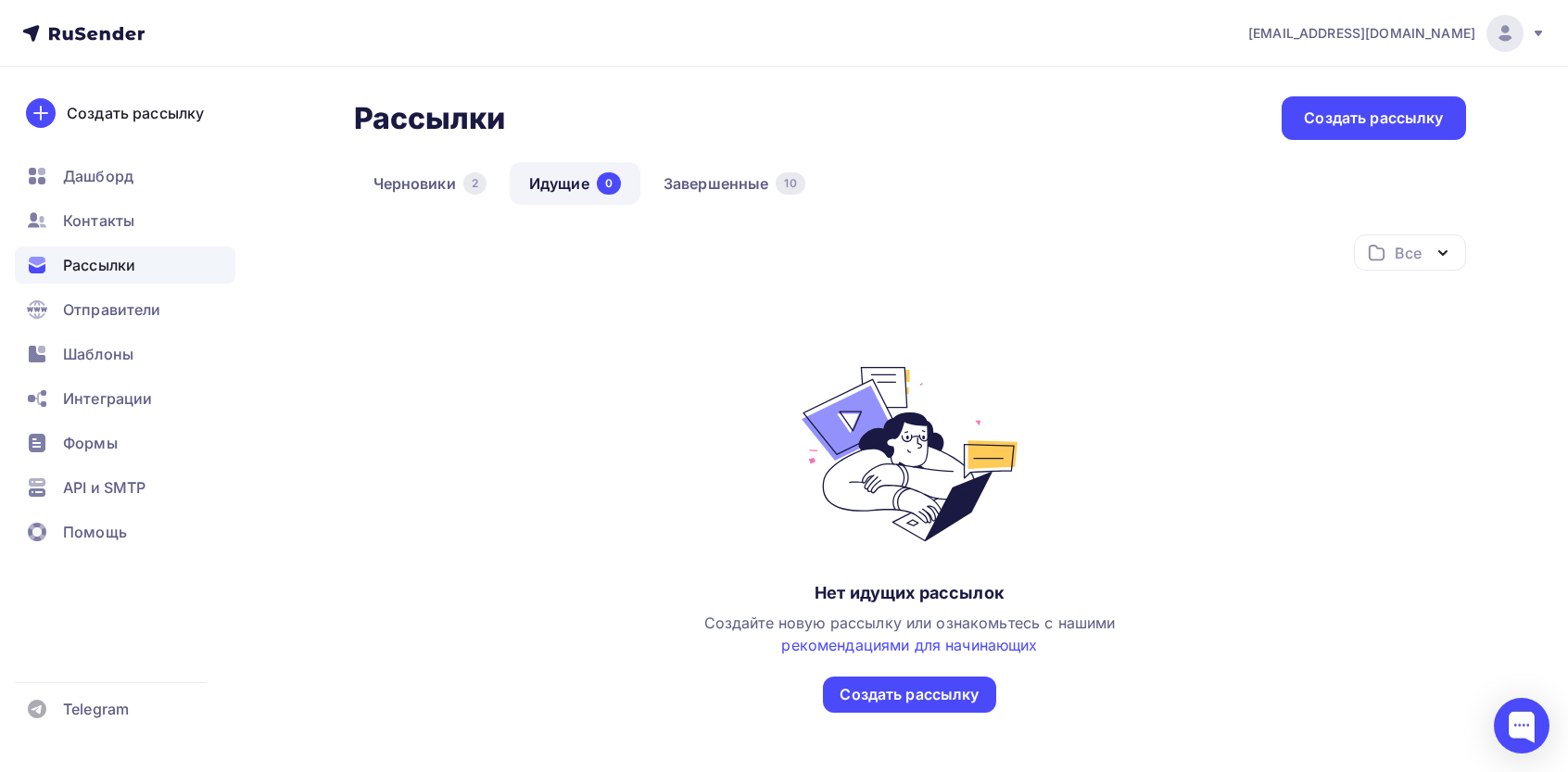
click at [676, 214] on div "Черновики 2 Идущие 0 Завершенные 10" at bounding box center [910, 198] width 1113 height 72
click at [702, 186] on link "Завершенные 10" at bounding box center [734, 183] width 180 height 43
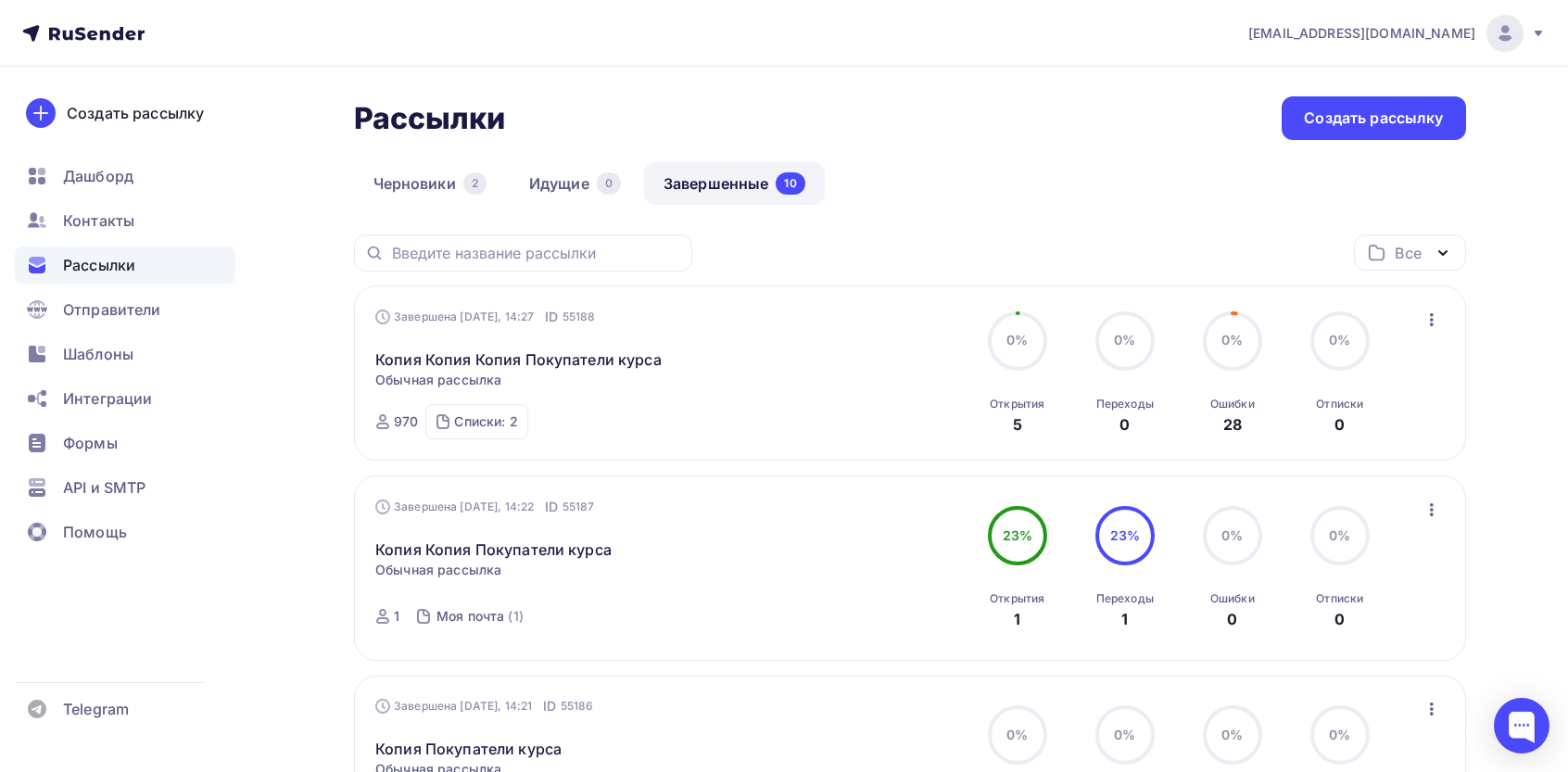
click at [1431, 324] on icon "button" at bounding box center [1431, 320] width 22 height 22
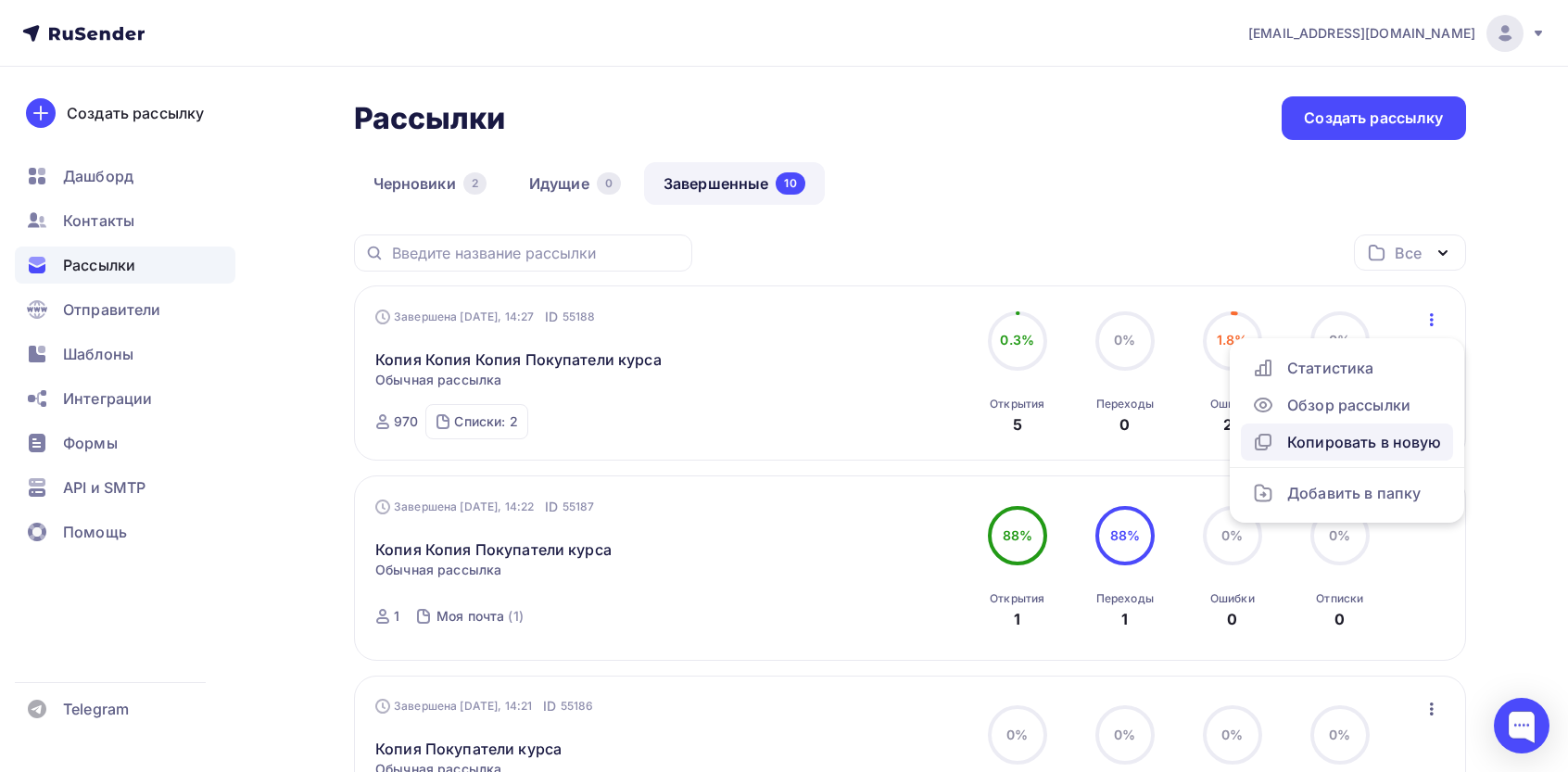
click at [1331, 439] on div "Копировать в новую" at bounding box center [1347, 442] width 190 height 22
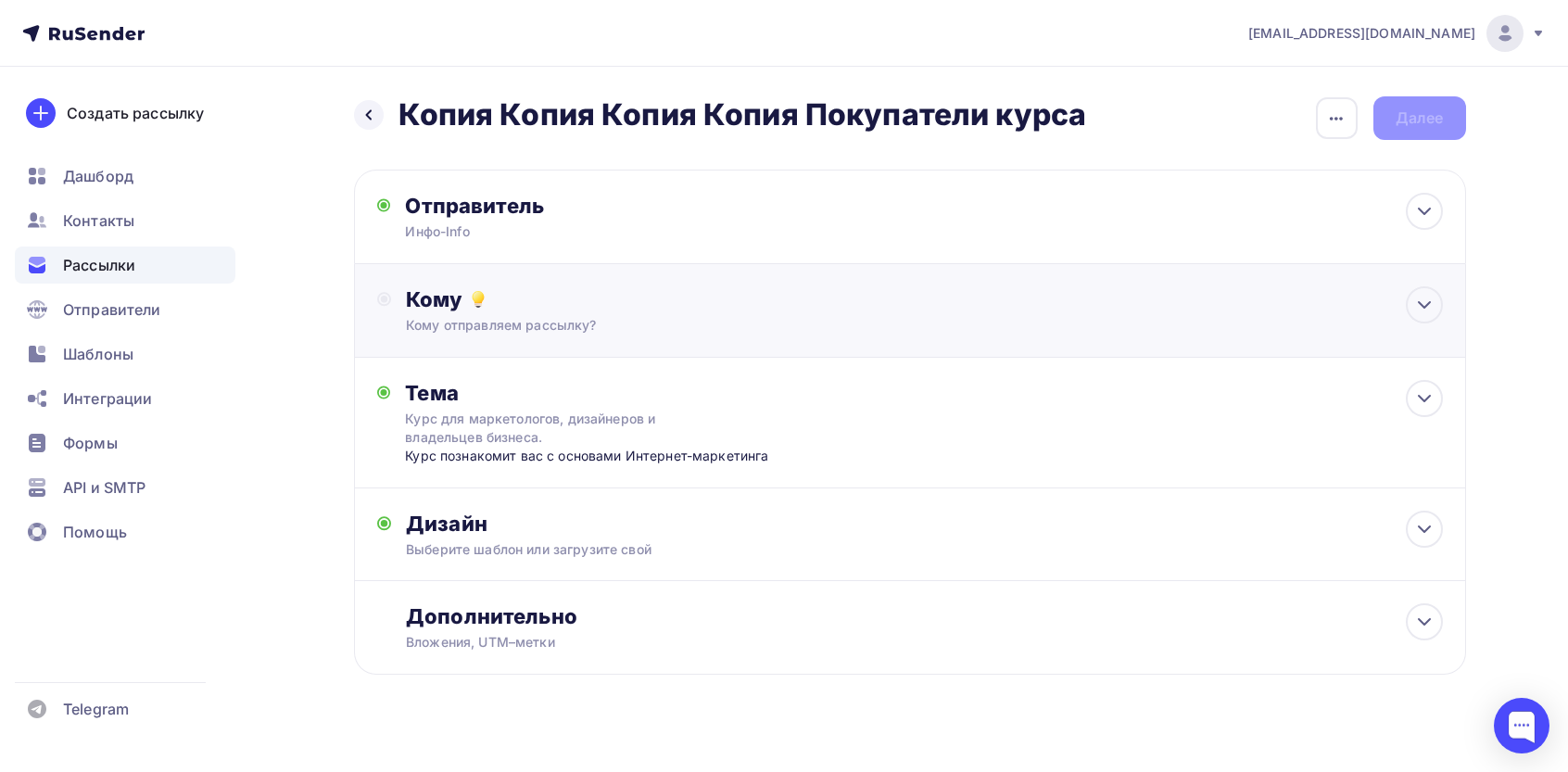
click at [565, 310] on div "Кому" at bounding box center [923, 299] width 1037 height 26
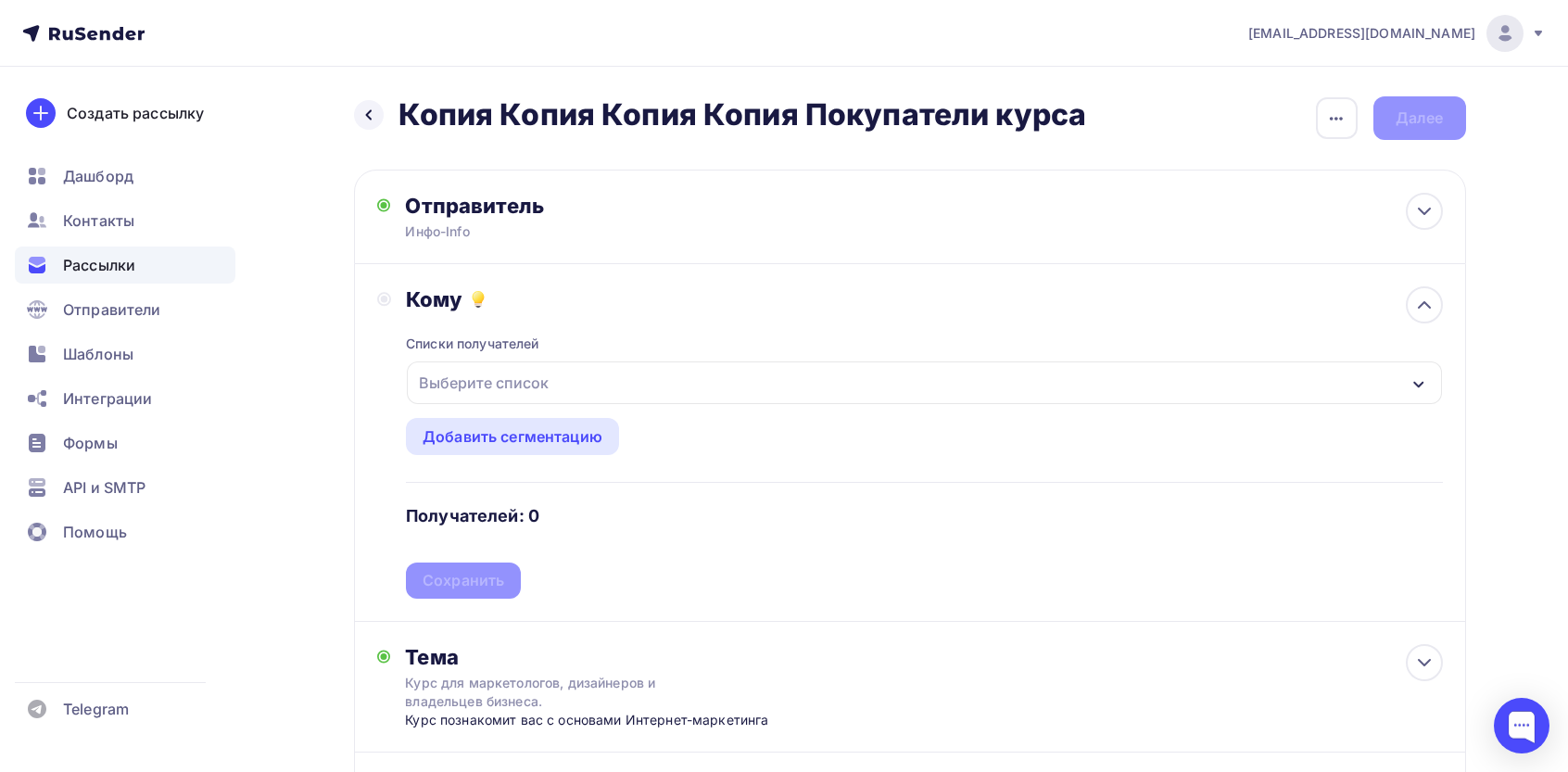
click at [476, 367] on div "Выберите список" at bounding box center [484, 382] width 144 height 33
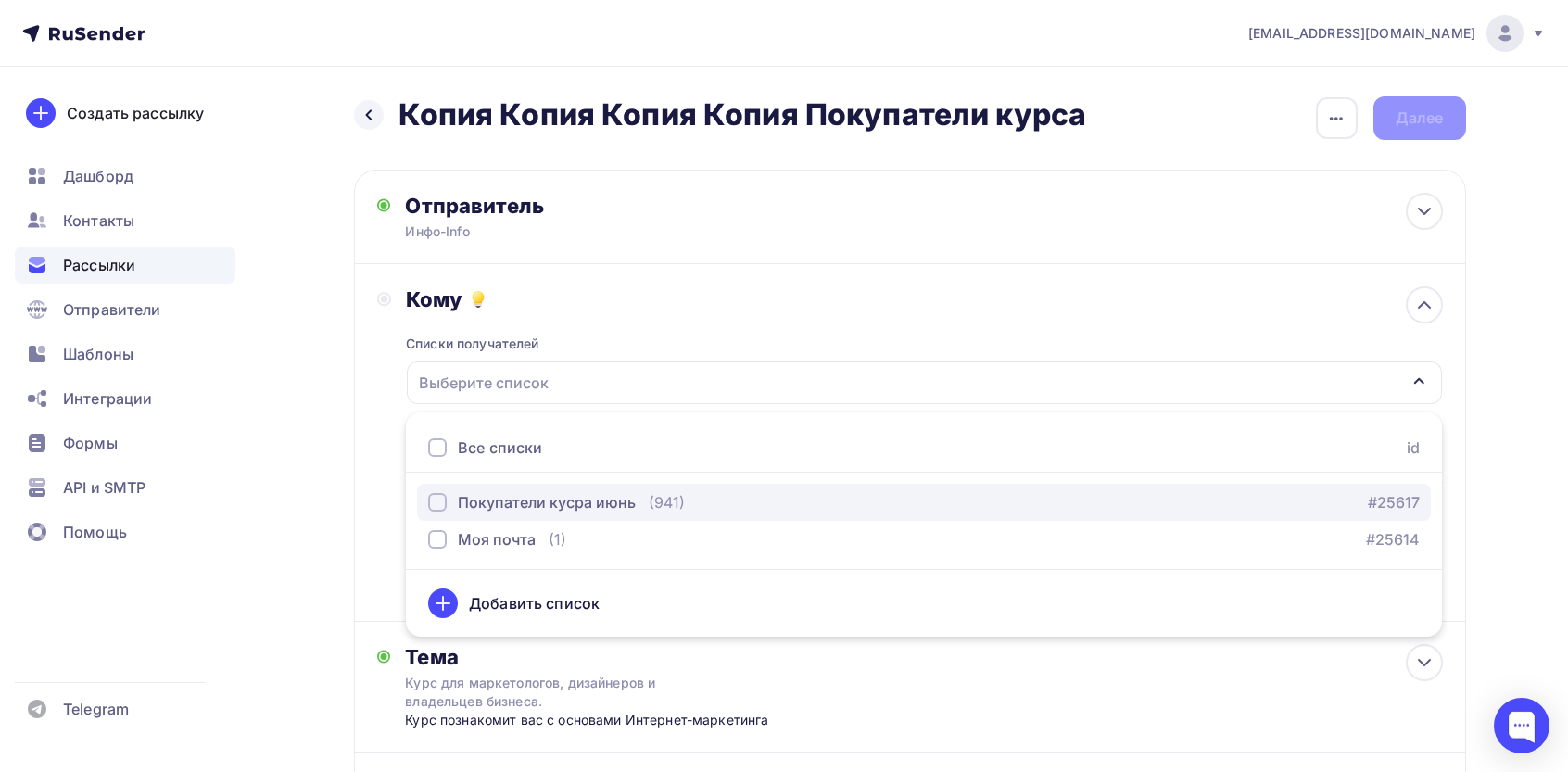
click at [523, 506] on div "Покупатели кусра июнь" at bounding box center [547, 502] width 178 height 22
click at [522, 506] on div "Покупатели кусра июнь" at bounding box center [547, 502] width 178 height 22
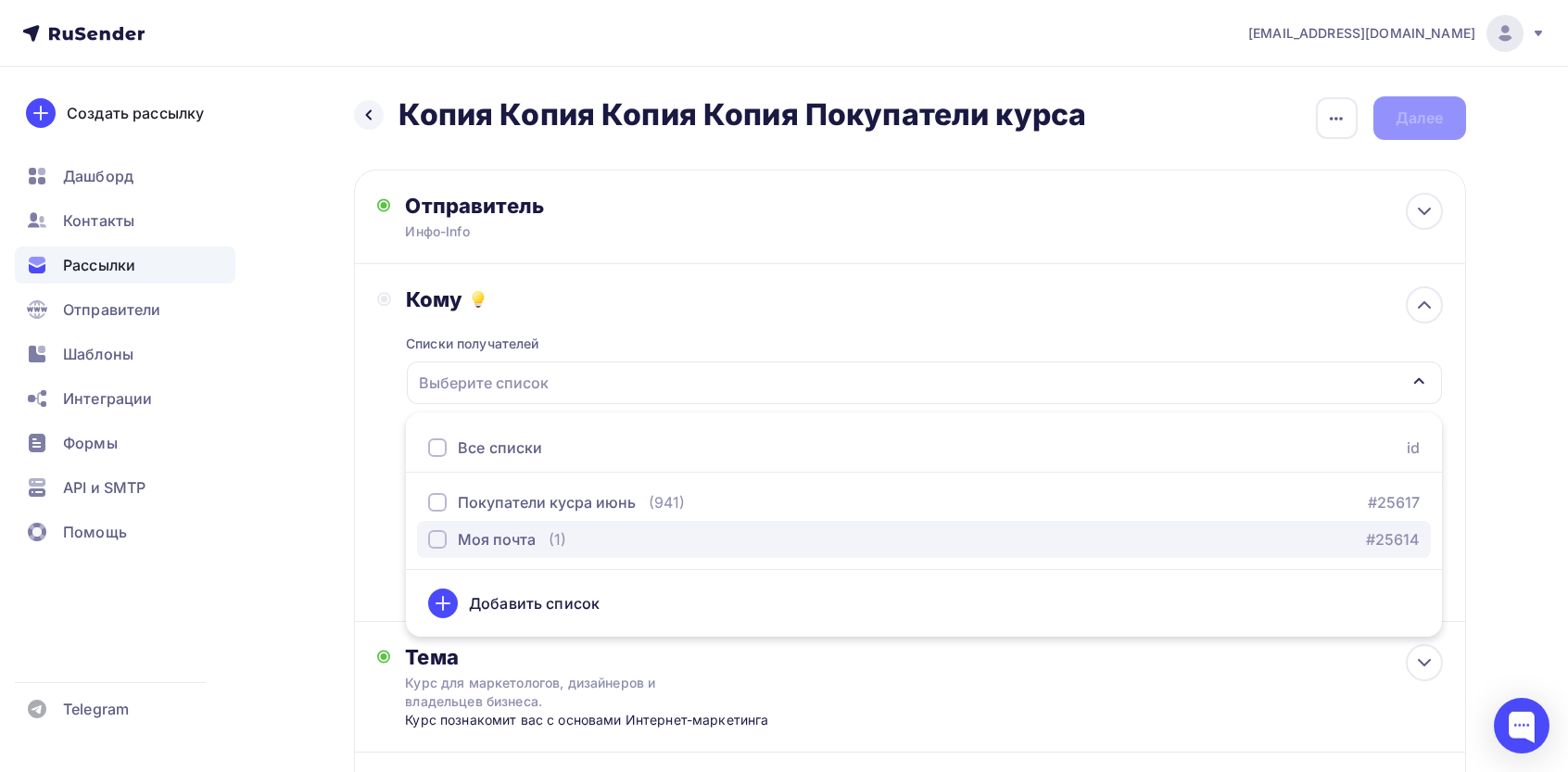
click at [494, 545] on div "Моя почта" at bounding box center [497, 539] width 78 height 22
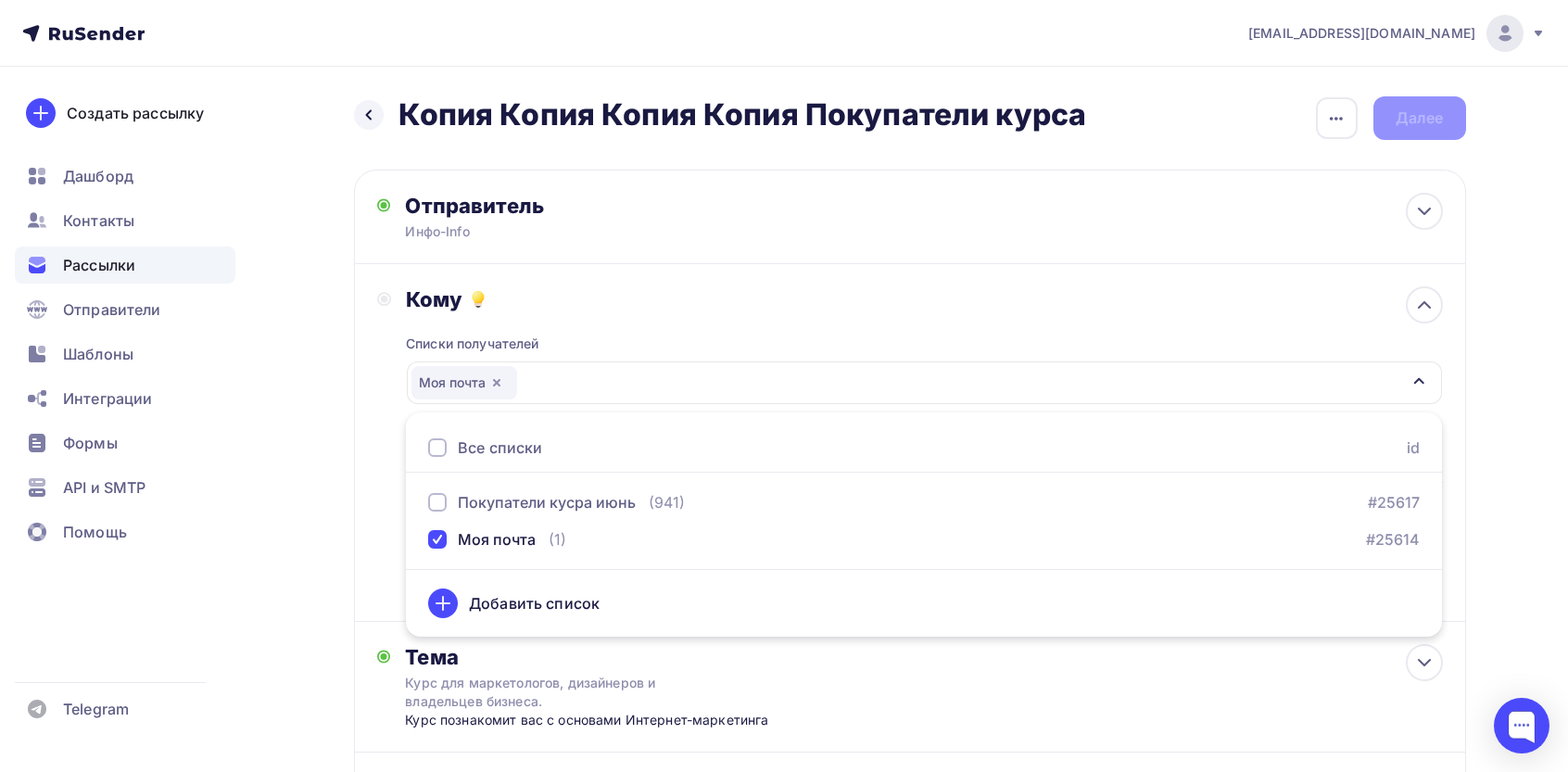
click at [350, 457] on div "Назад Копия Копия Копия Копия Покупатели курса Копия Копия Копия Копия Покупате…" at bounding box center [785, 561] width 1519 height 991
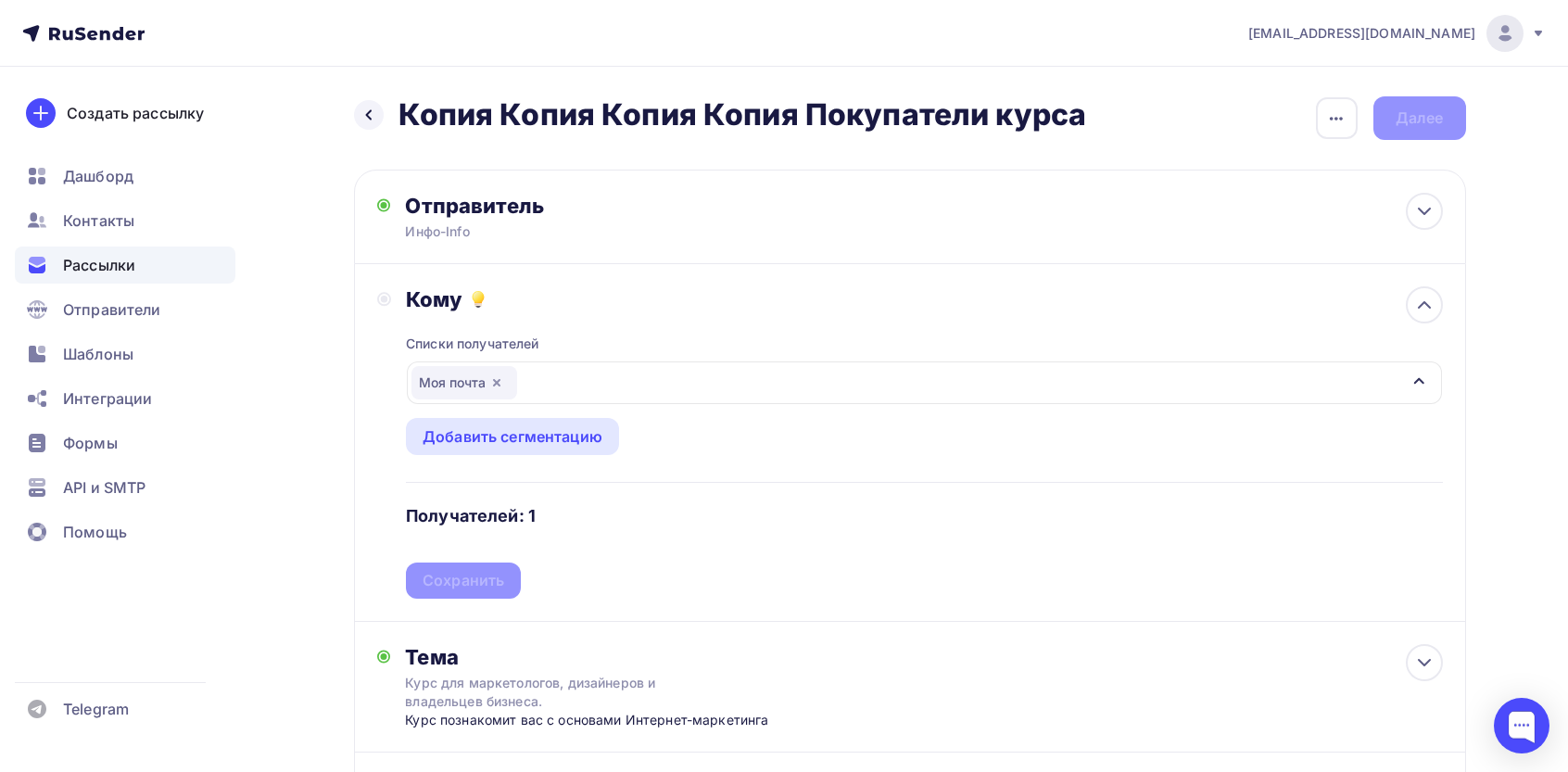
click at [495, 572] on div "Списки получателей Моя почта Все списки id Покупатели кусра июнь (941) #25617 М…" at bounding box center [923, 455] width 1037 height 287
click at [477, 577] on div "Сохранить" at bounding box center [463, 581] width 82 height 21
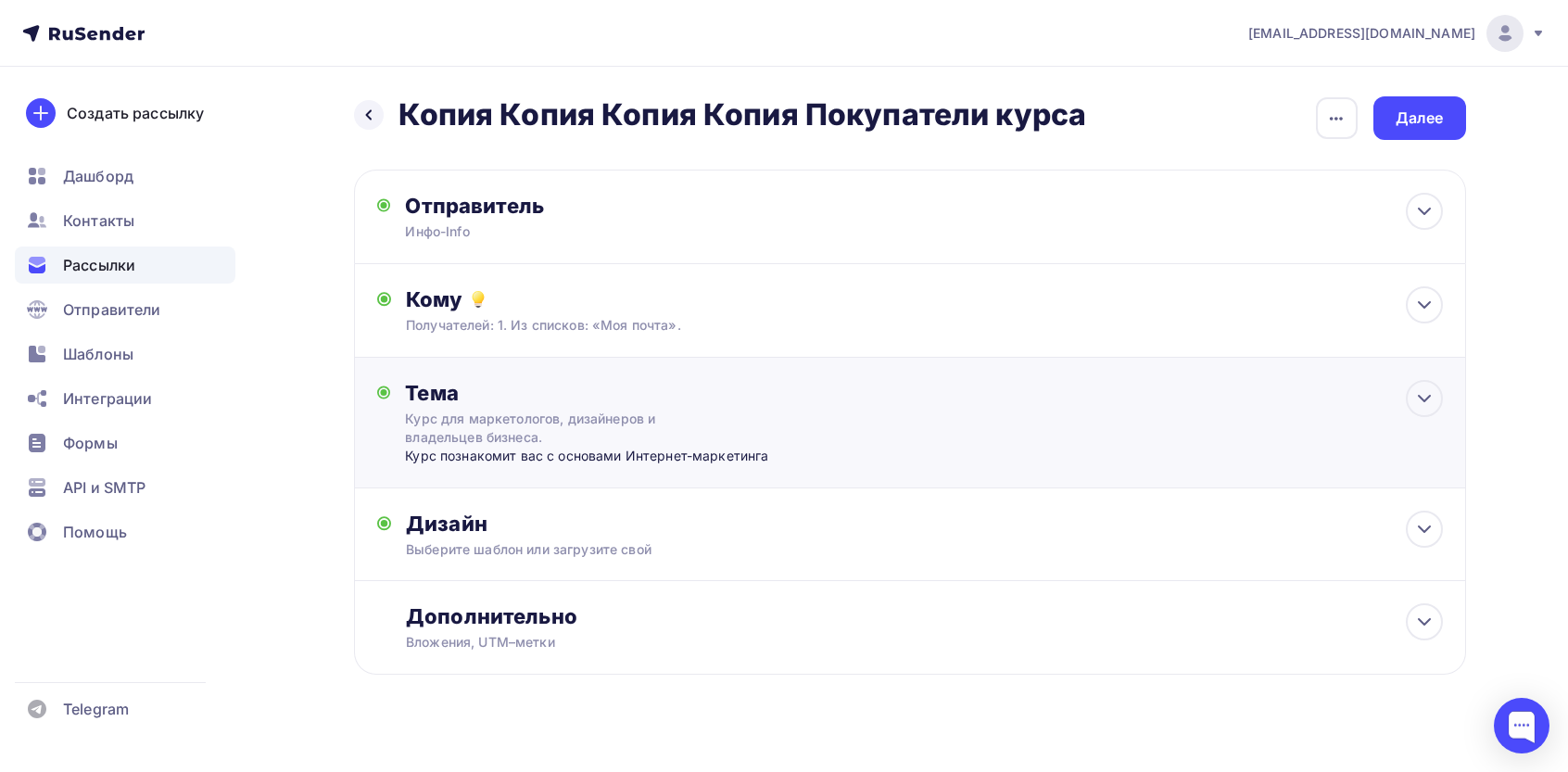
click at [551, 422] on div "Курс для маркетологов, дизайнеров и владельцев бизнеса." at bounding box center [569, 428] width 330 height 37
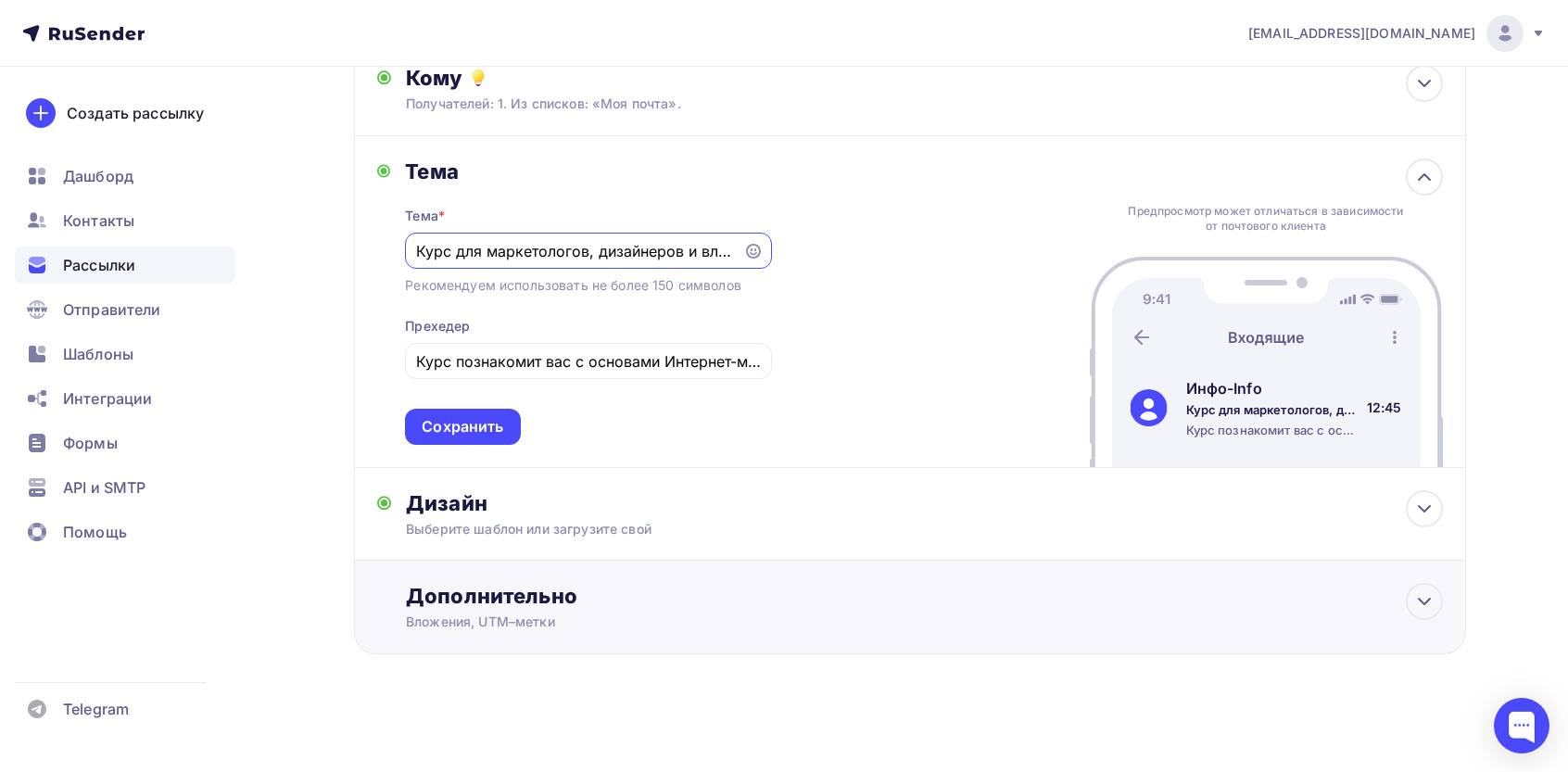
scroll to position [225, 0]
click at [505, 497] on div "Дизайн" at bounding box center [923, 501] width 1037 height 26
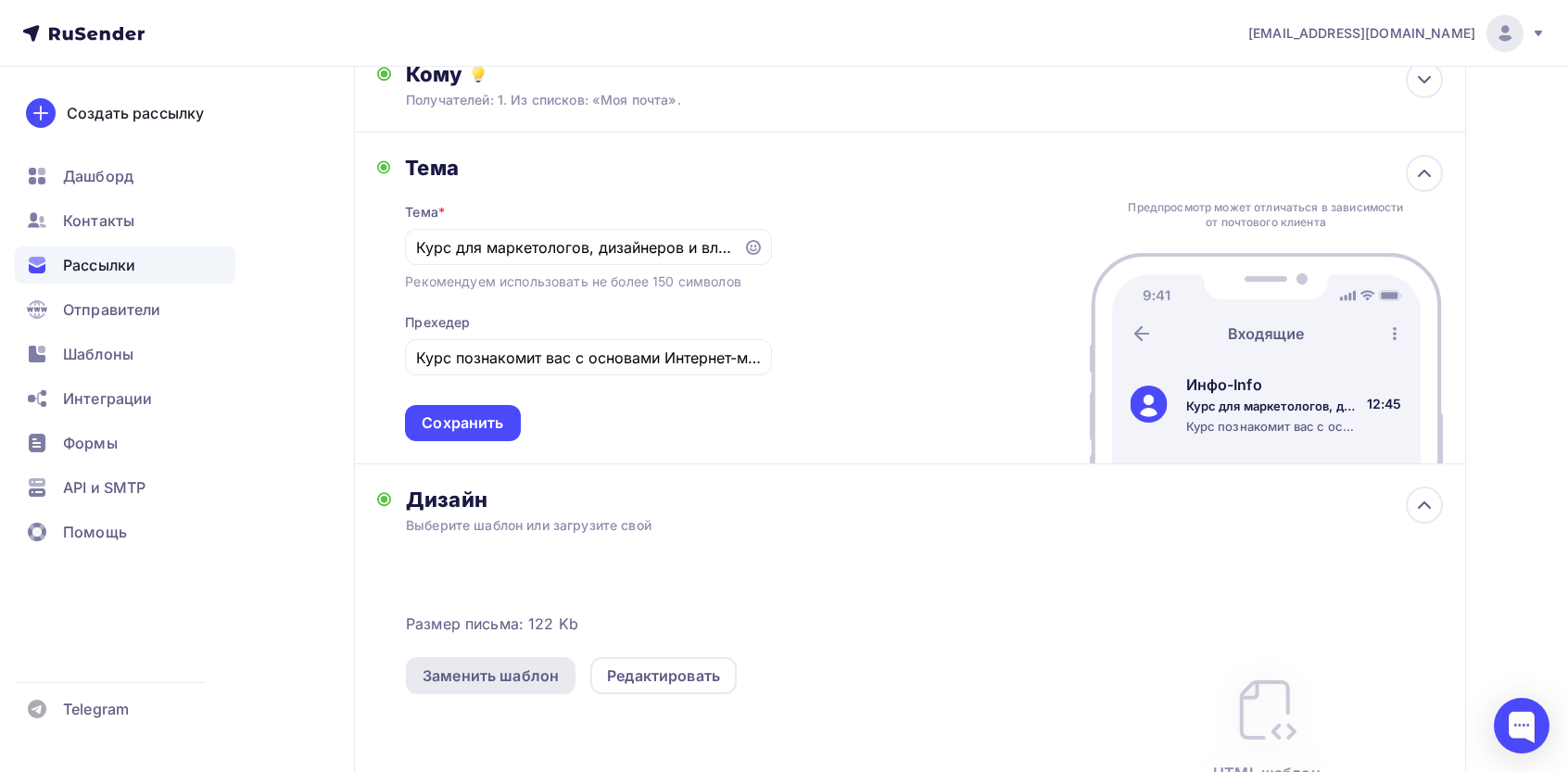
click at [497, 683] on div "Заменить шаблон" at bounding box center [490, 676] width 137 height 22
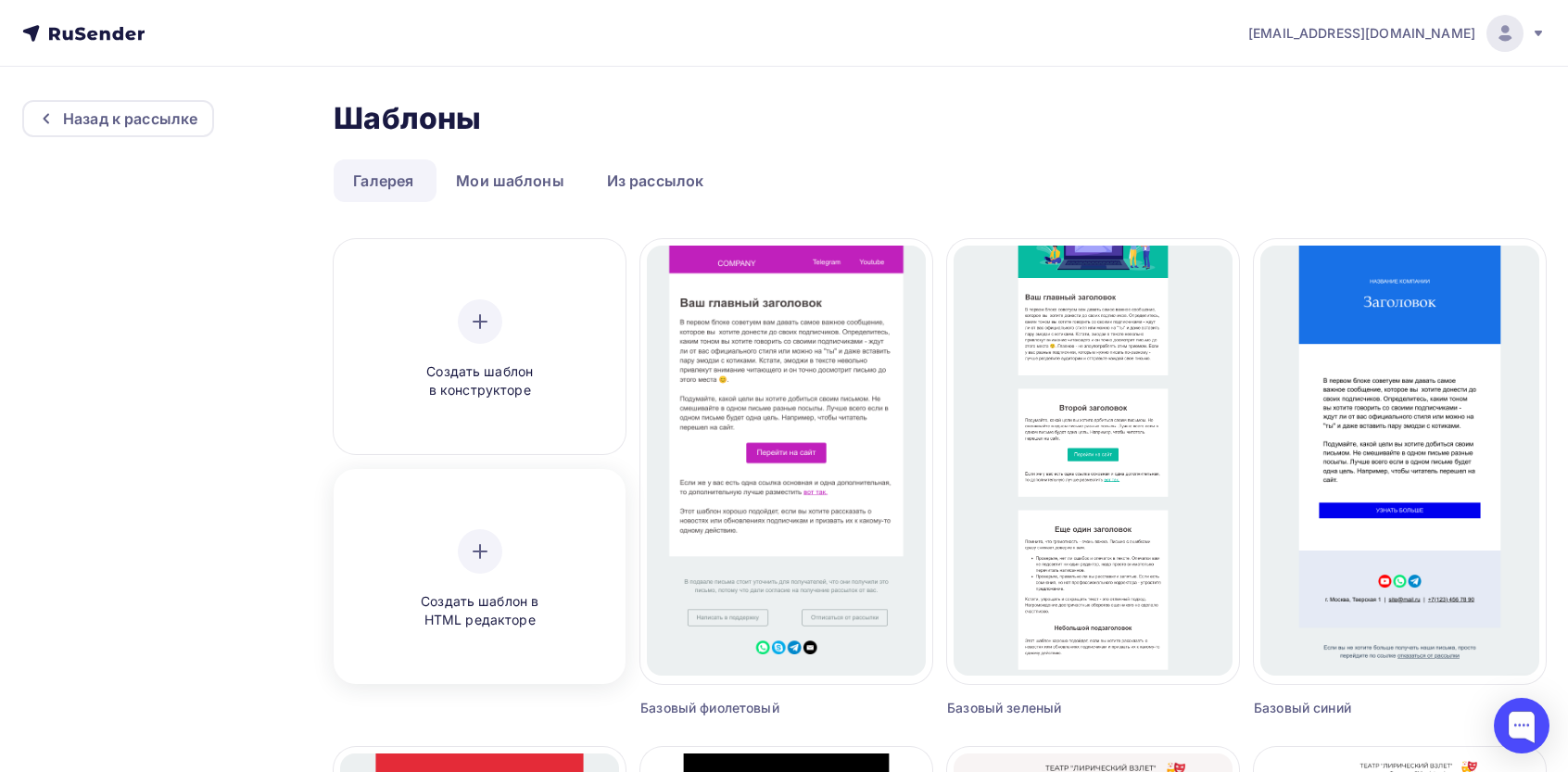
click at [487, 561] on icon at bounding box center [480, 551] width 22 height 22
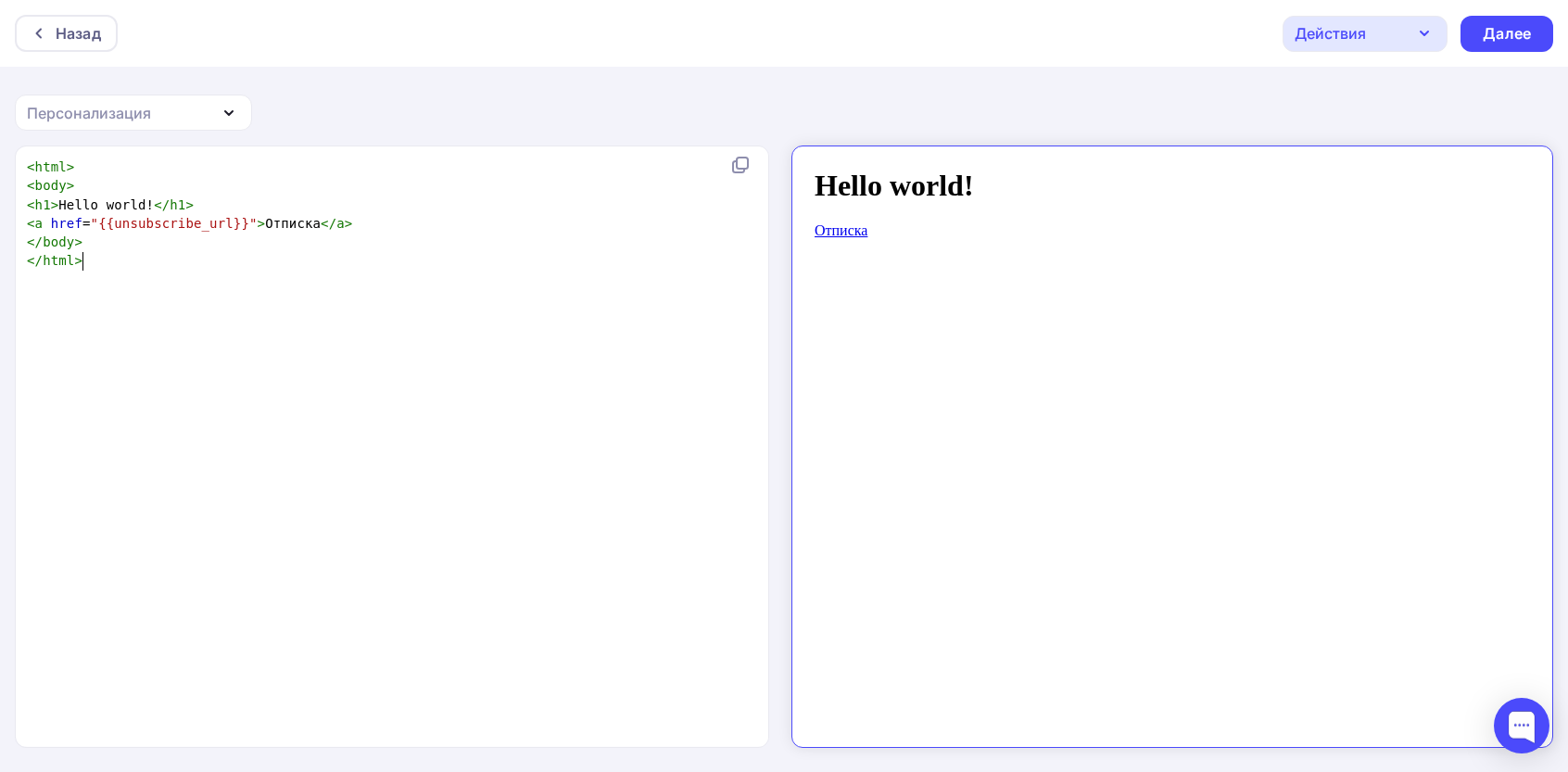
click at [534, 371] on div "xxxxxxxxxx < html > < body > < h1 > Hello world! </ h1 > < a href = "{{unsubscr…" at bounding box center [412, 470] width 777 height 632
type textarea "<html> <body> <h1>Hello world!</h1> <a href="{{unsubscribe_url}}">Отписка</a> <…"
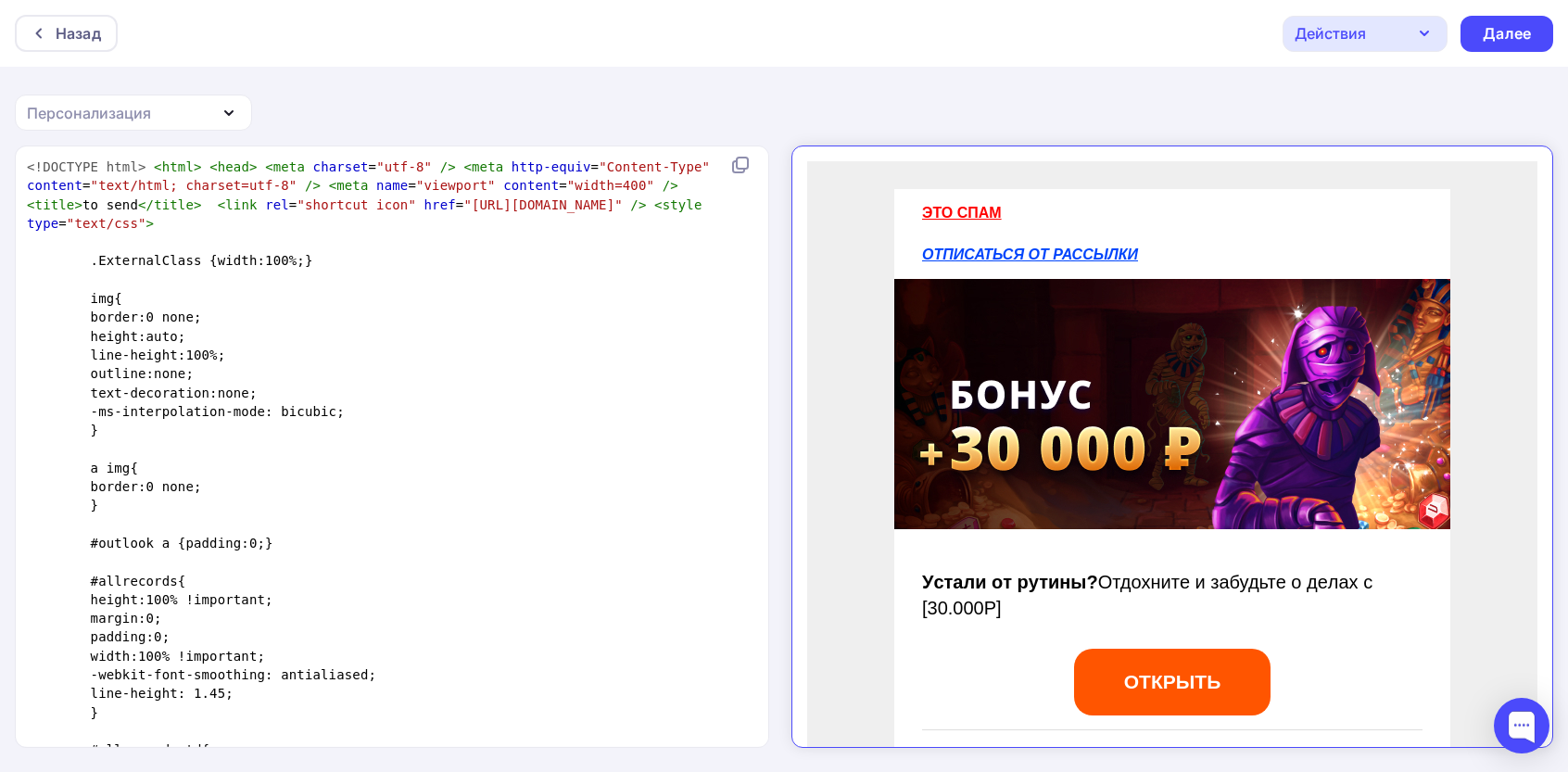
scroll to position [3747, 0]
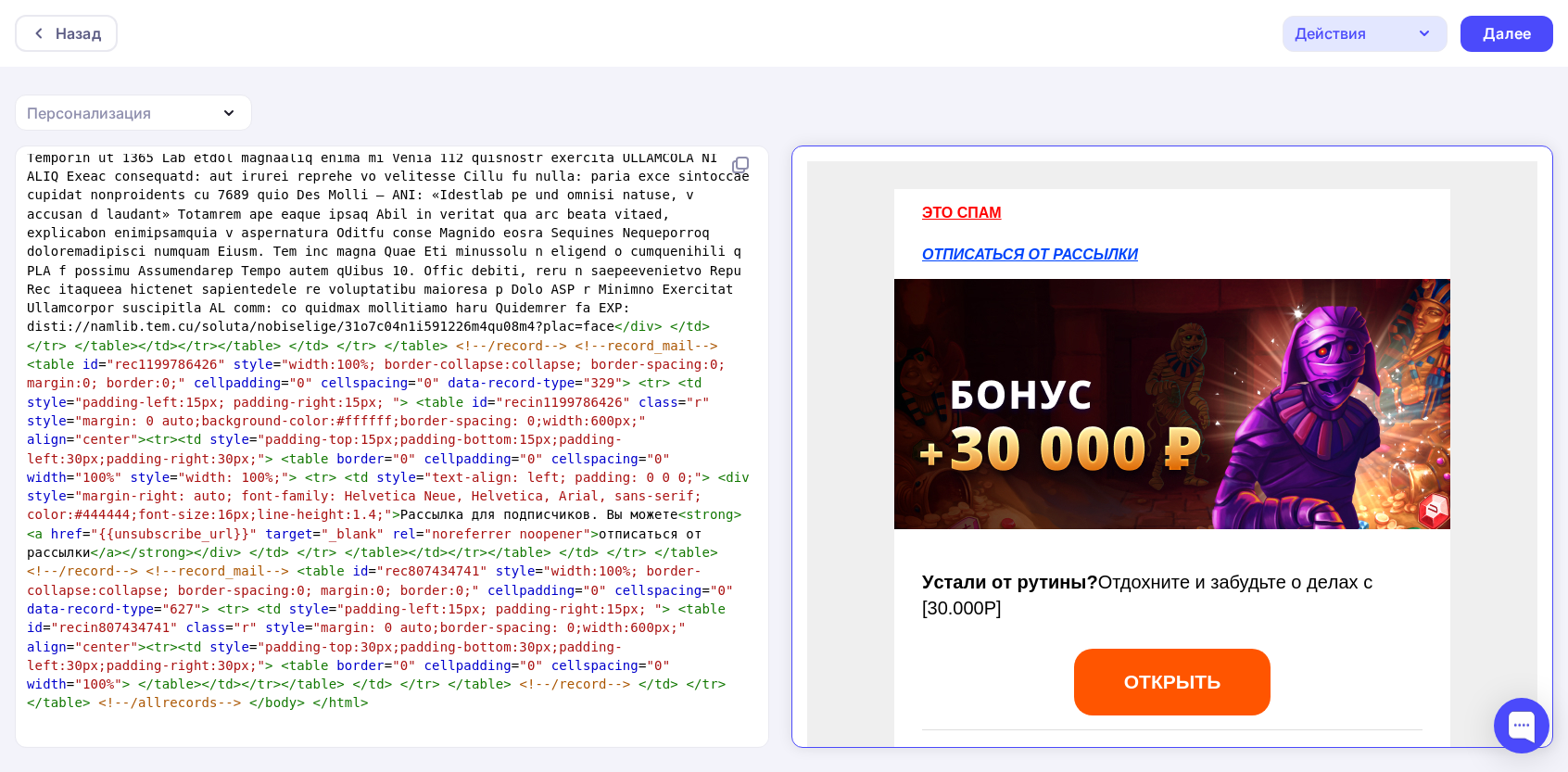
click at [1466, 64] on div "Назад Действия Отправить тестовое письмо Сохранить в Мои шаблоны Выйти без сохр…" at bounding box center [784, 33] width 1568 height 66
click at [1527, 23] on div "Далее" at bounding box center [1507, 34] width 48 height 21
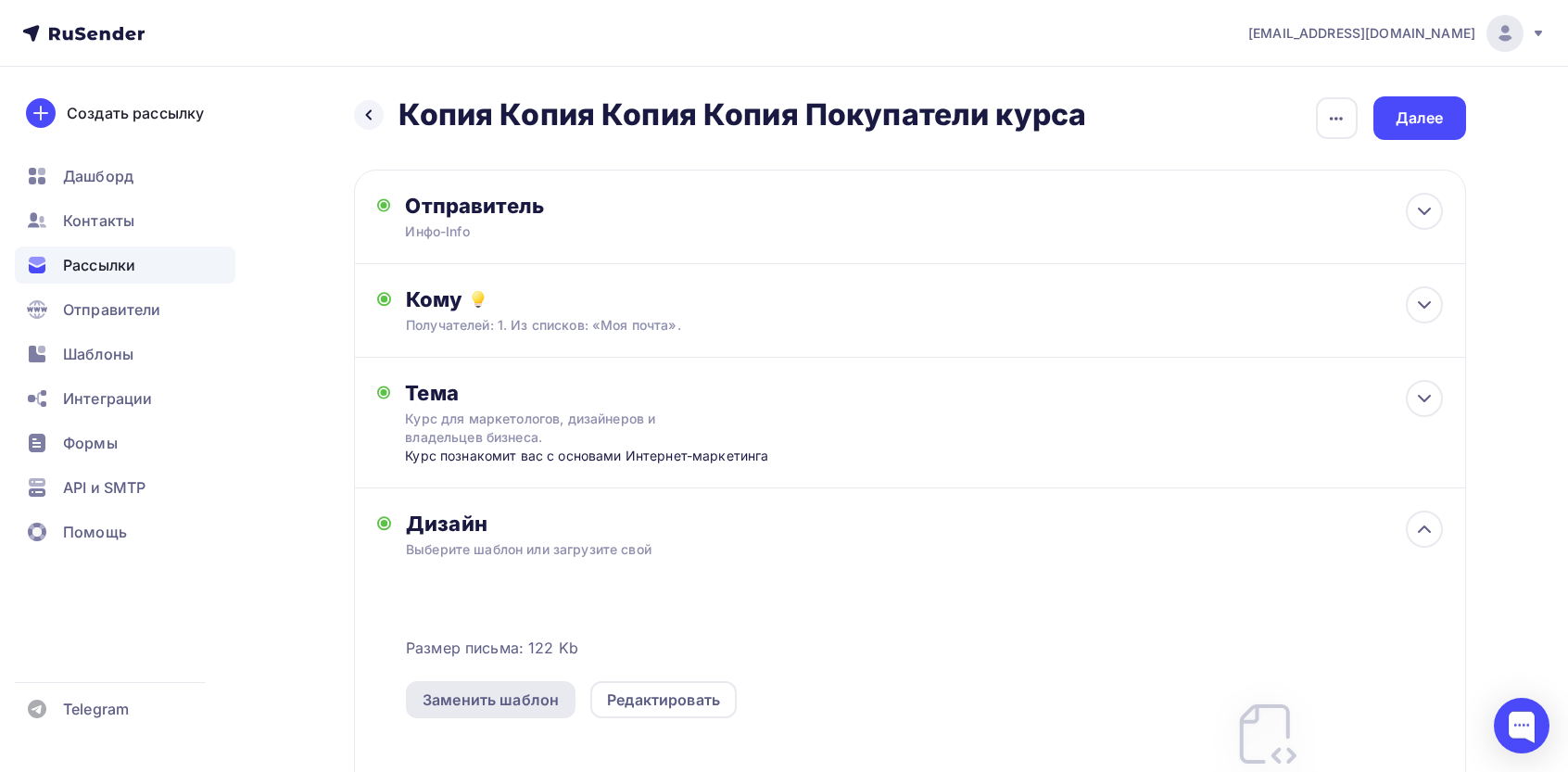
click at [511, 685] on div "Заменить шаблон" at bounding box center [490, 700] width 170 height 37
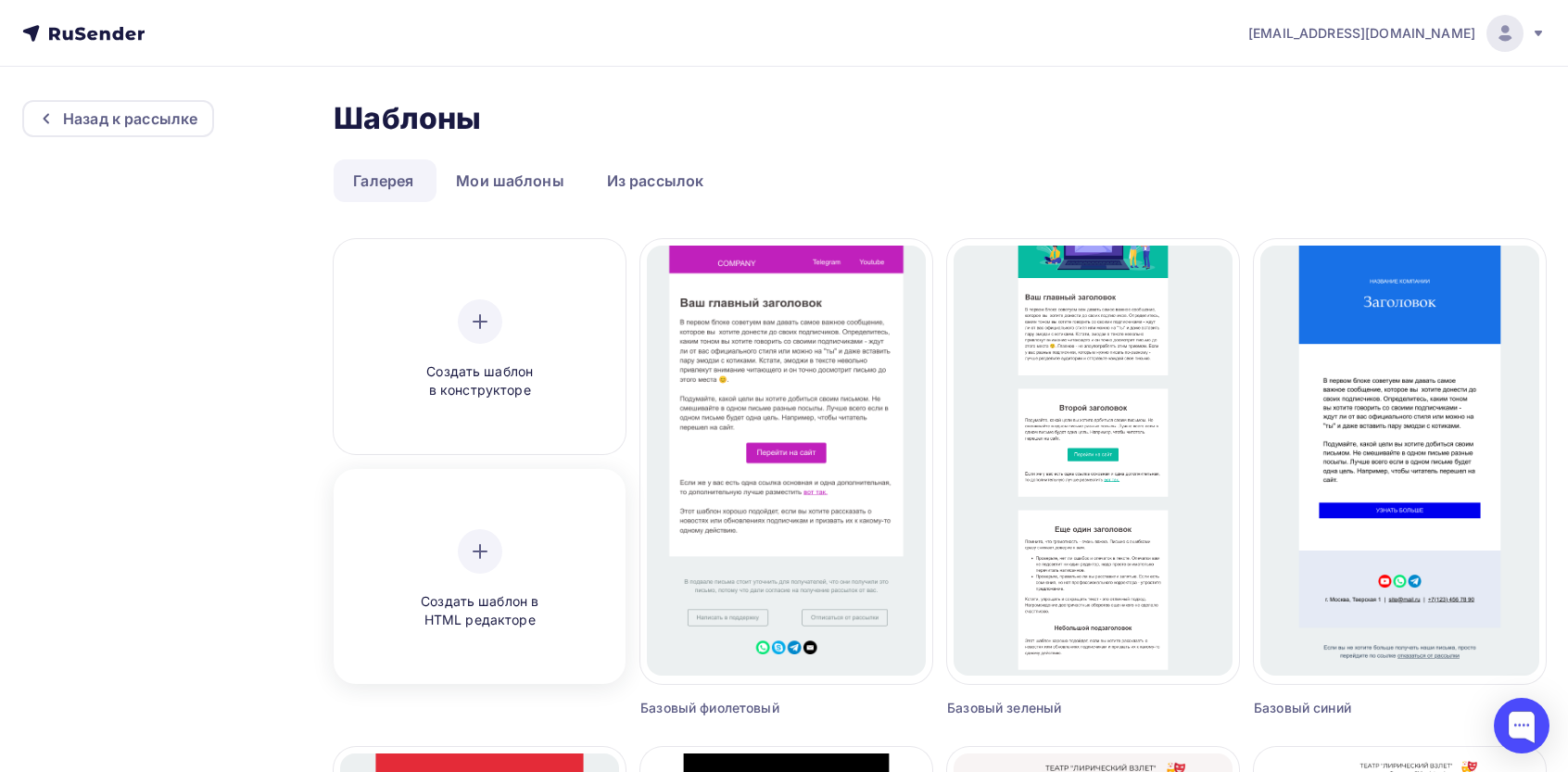
click at [494, 575] on div "Создать шаблон в HTML редакторе" at bounding box center [480, 580] width 176 height 101
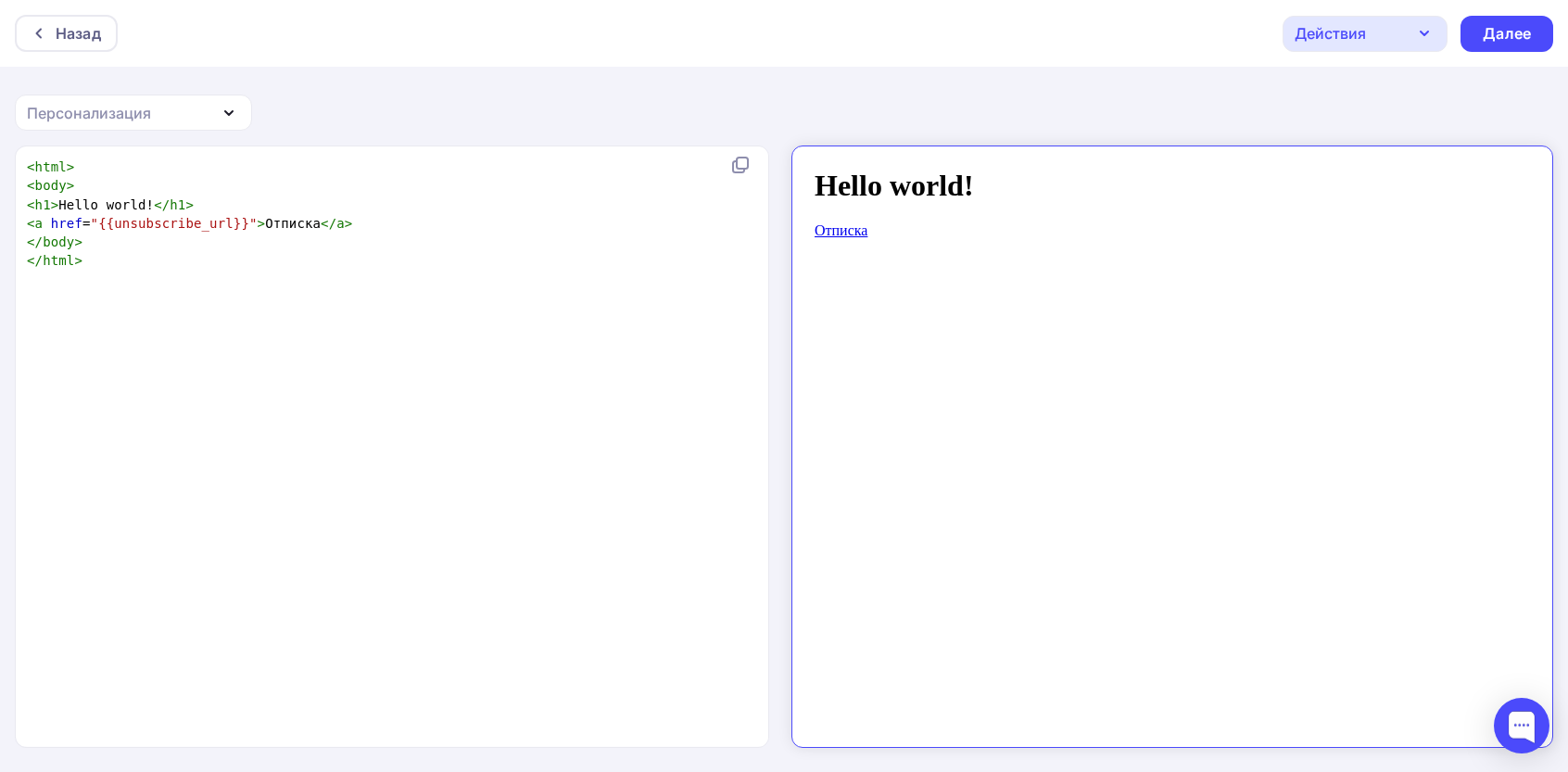
click at [673, 385] on div "xxxxxxxxxx < html > < body > < h1 > Hello world! </ h1 > < a href = "{{unsubscr…" at bounding box center [412, 470] width 777 height 632
type textarea "<html> <body> <h1>Hello world!</h1> <a href="{{unsubscribe_url}}">Отписка</a> <…"
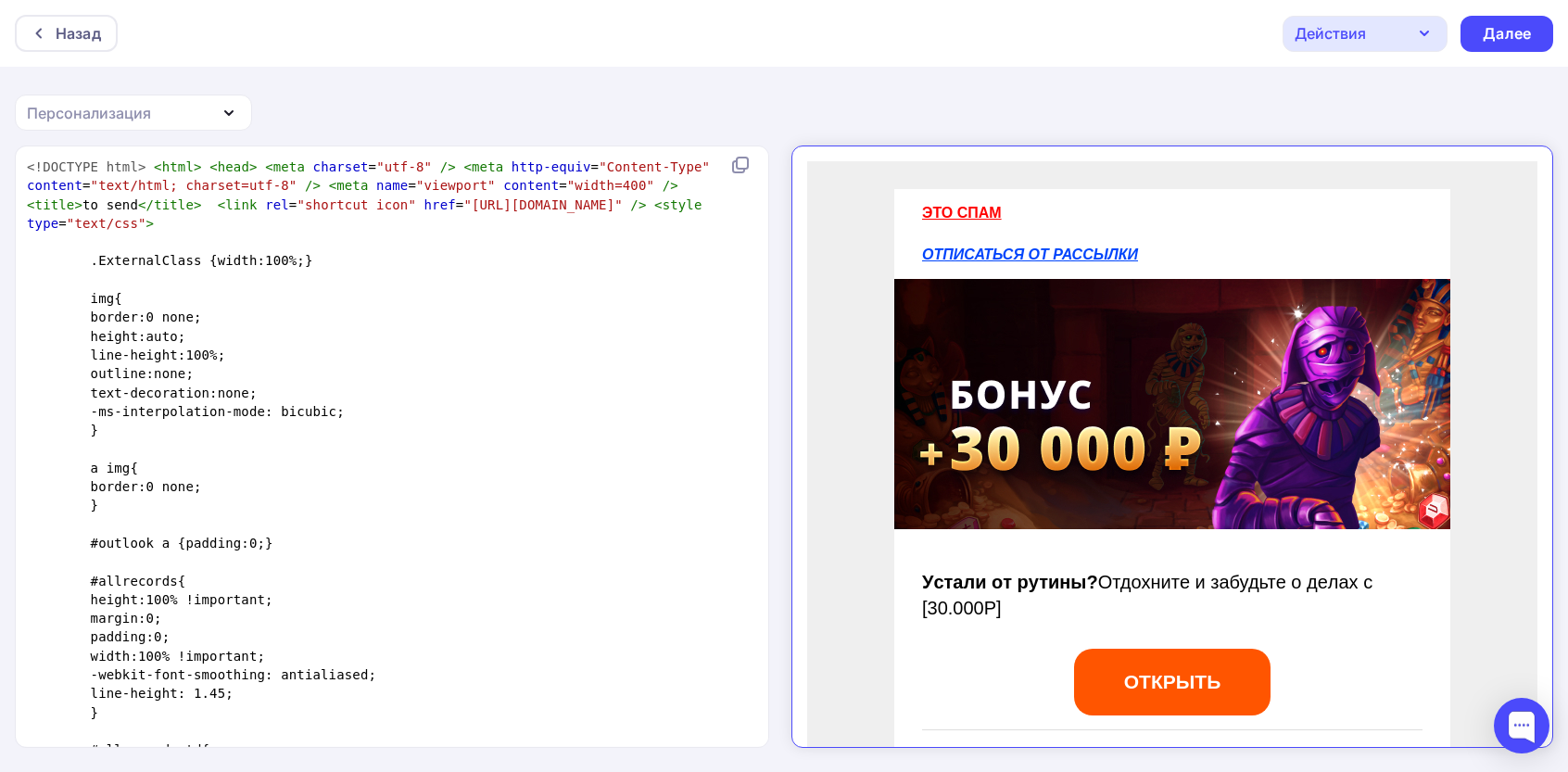
scroll to position [3747, 0]
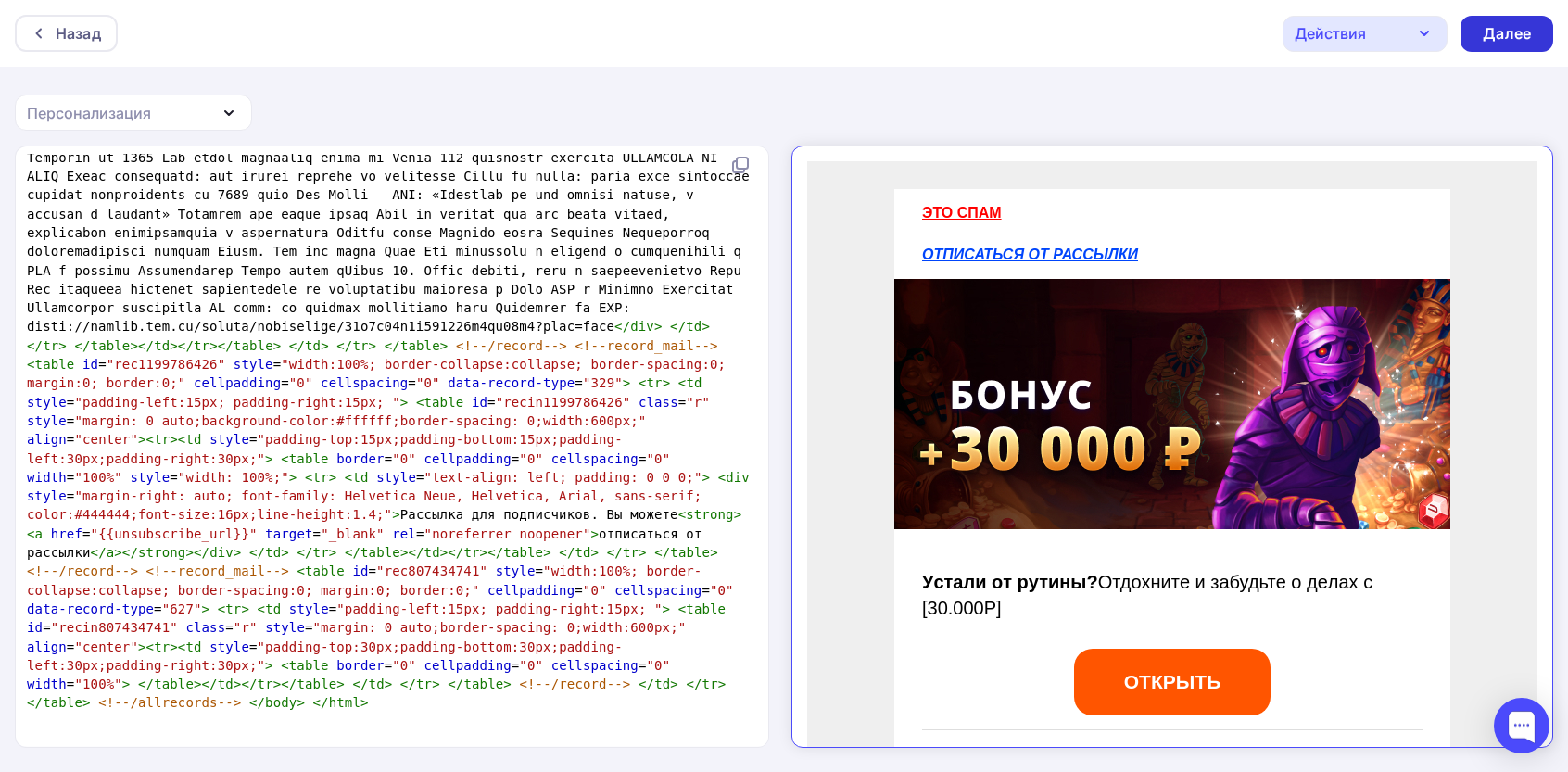
click at [1508, 31] on div "Далее" at bounding box center [1507, 34] width 48 height 21
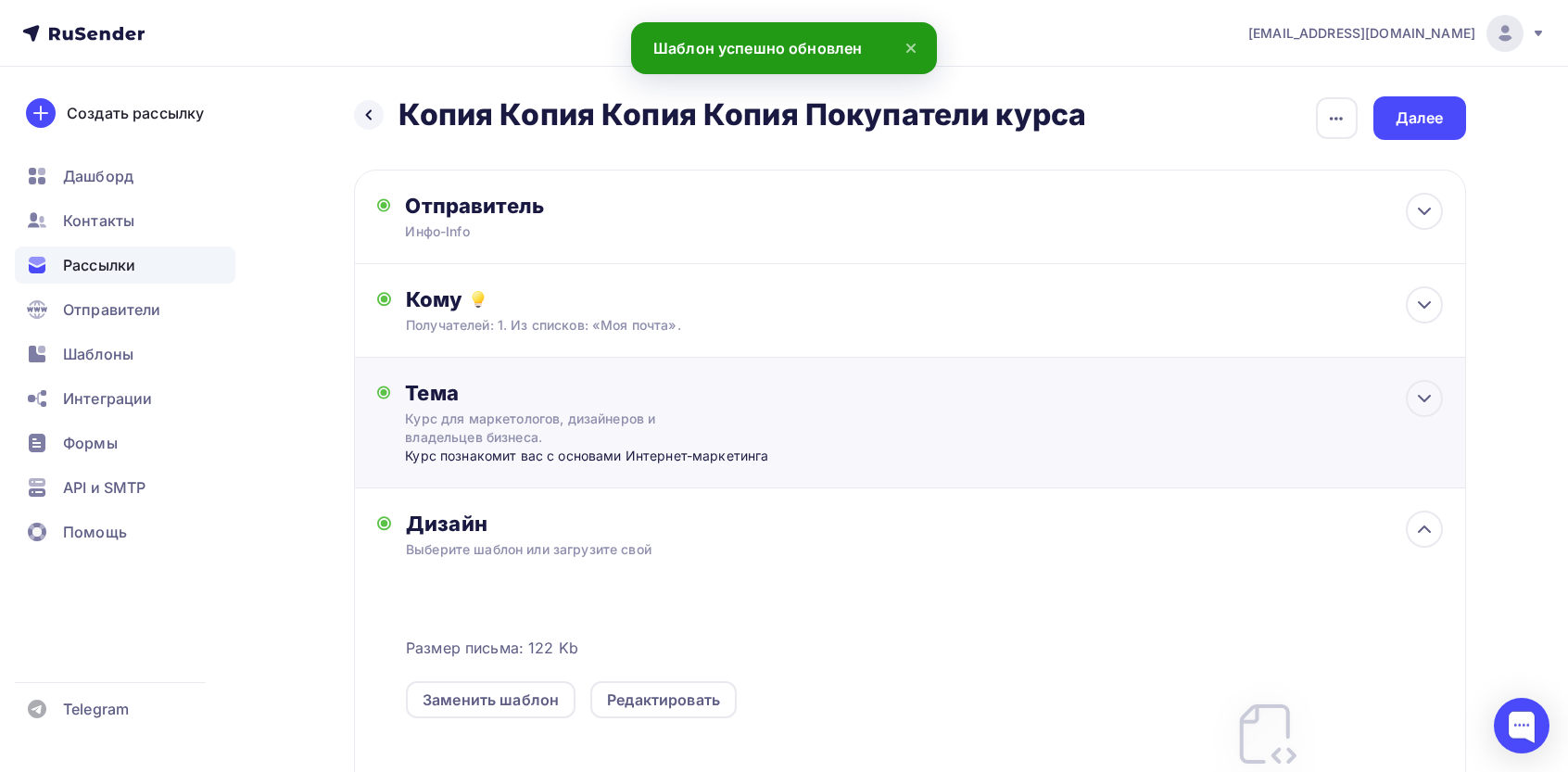
click at [615, 444] on div "Курс для маркетологов, дизайнеров и владельцев бизнеса." at bounding box center [569, 428] width 330 height 37
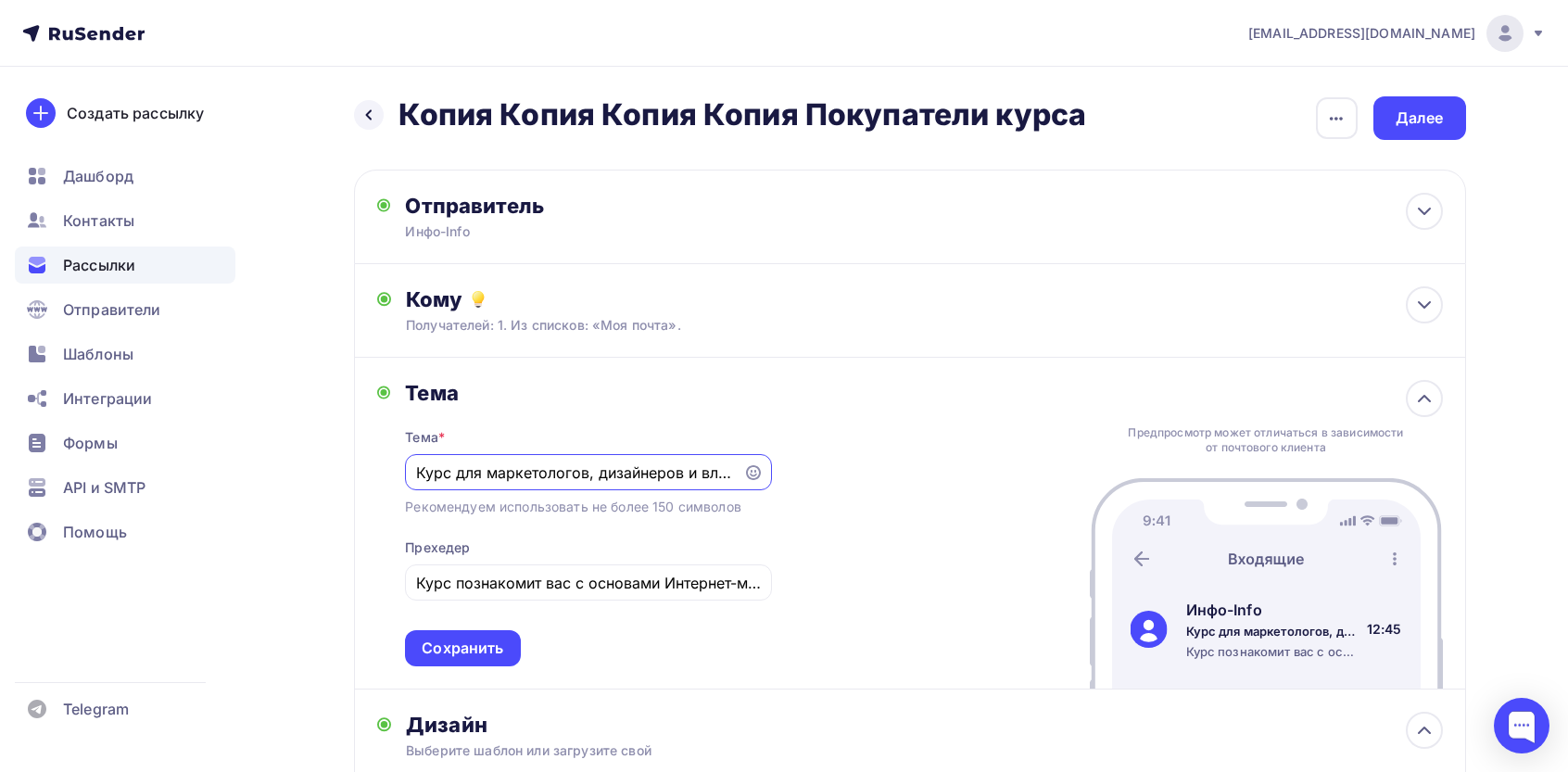
paste input "лектронный чек + (1)"
type input "Электронный чек + (1)"
click at [567, 568] on div "Курс познакомит вас с основами Интернет-маркетинга" at bounding box center [587, 582] width 366 height 36
click at [581, 577] on input "Курс познакомит вас с основами Интернет-маркетинга" at bounding box center [589, 583] width 345 height 22
paste input "aш лицeнзиoнный аккаунт готов"
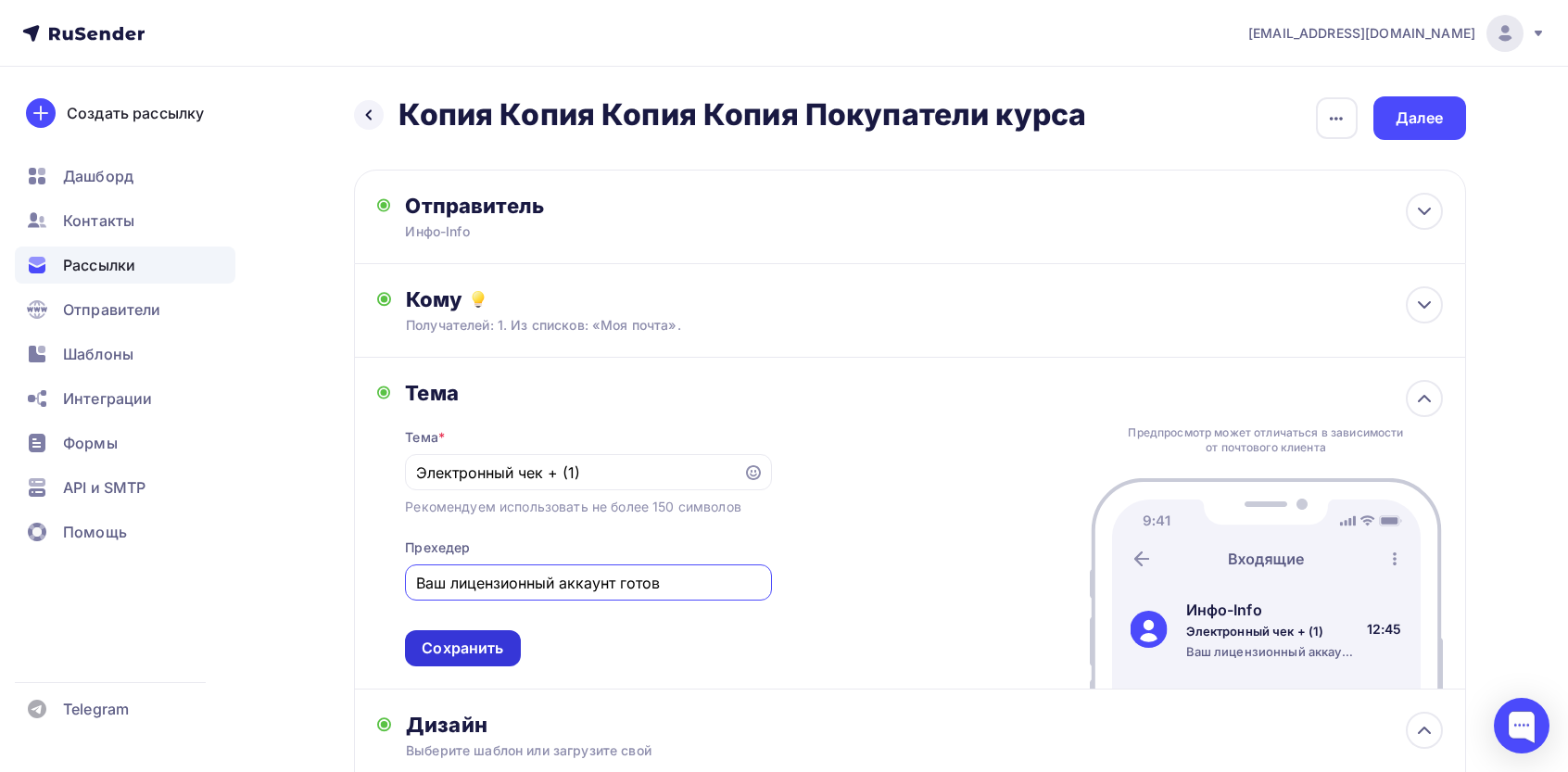
type input "Вaш лицeнзиoнный аккаунт готов"
click at [469, 640] on div "Сохранить" at bounding box center [463, 648] width 82 height 21
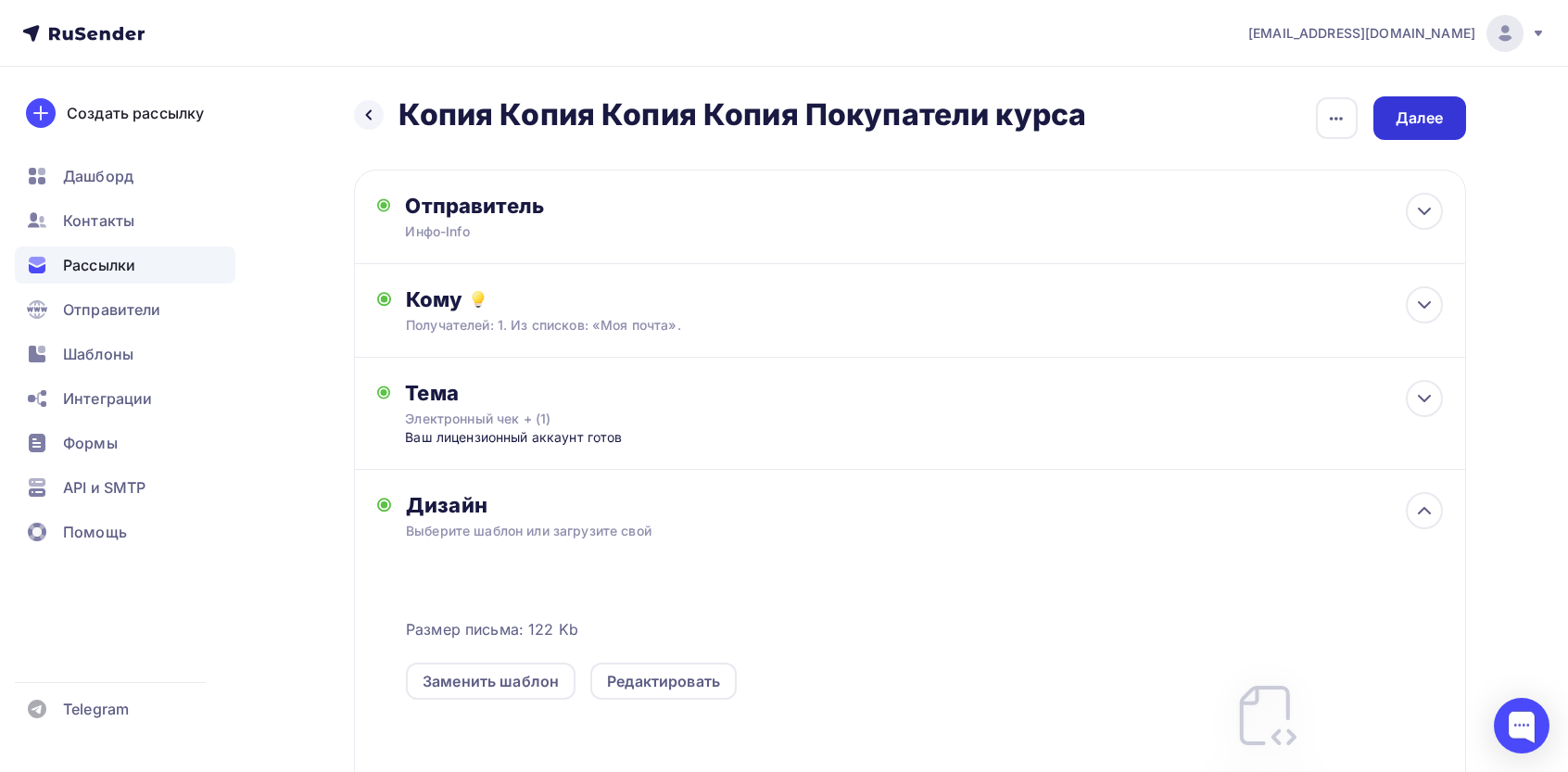
click at [1437, 123] on div "Далее" at bounding box center [1420, 118] width 48 height 21
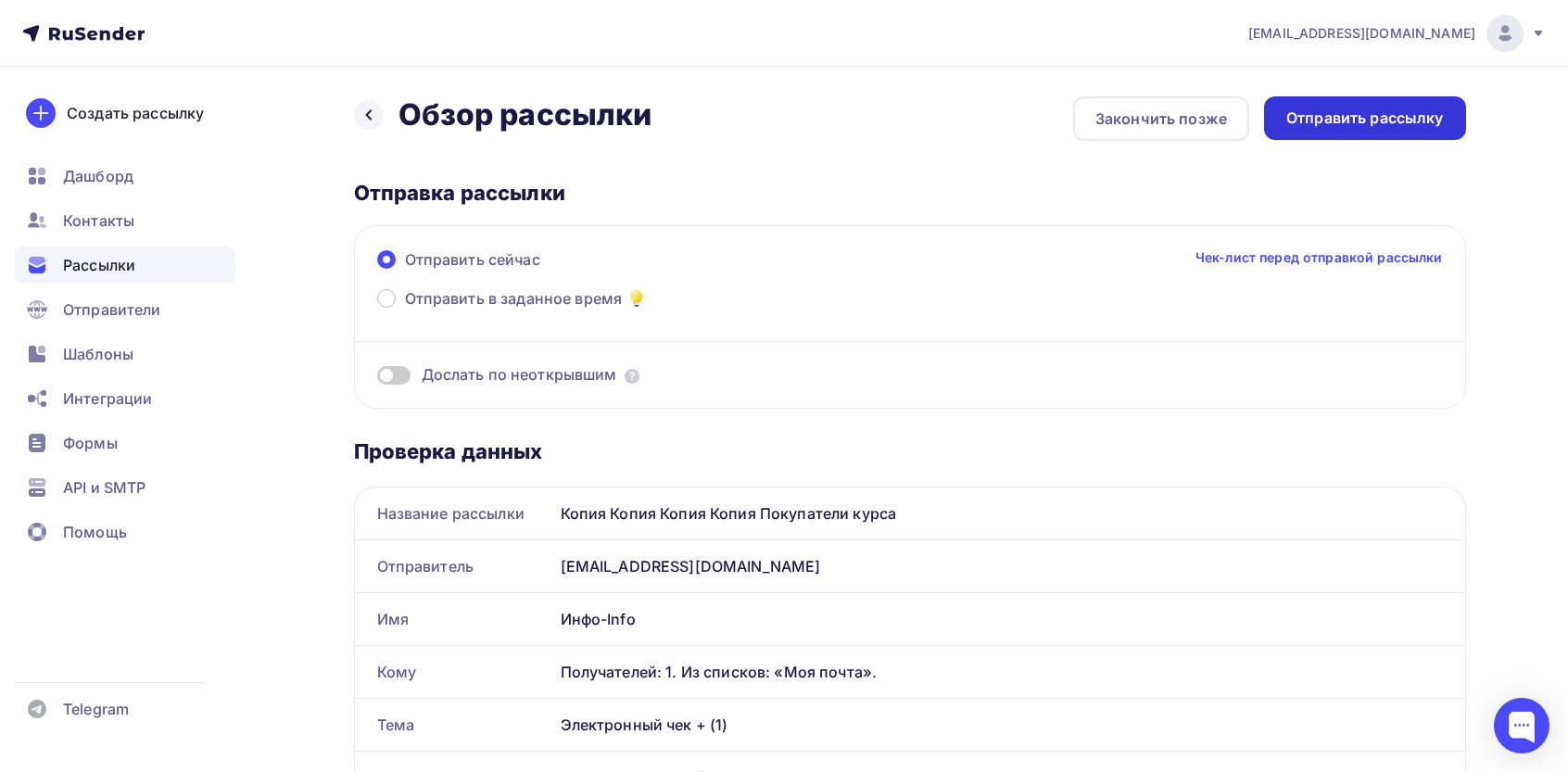
click at [1390, 118] on div "Отправить рассылку" at bounding box center [1365, 118] width 158 height 21
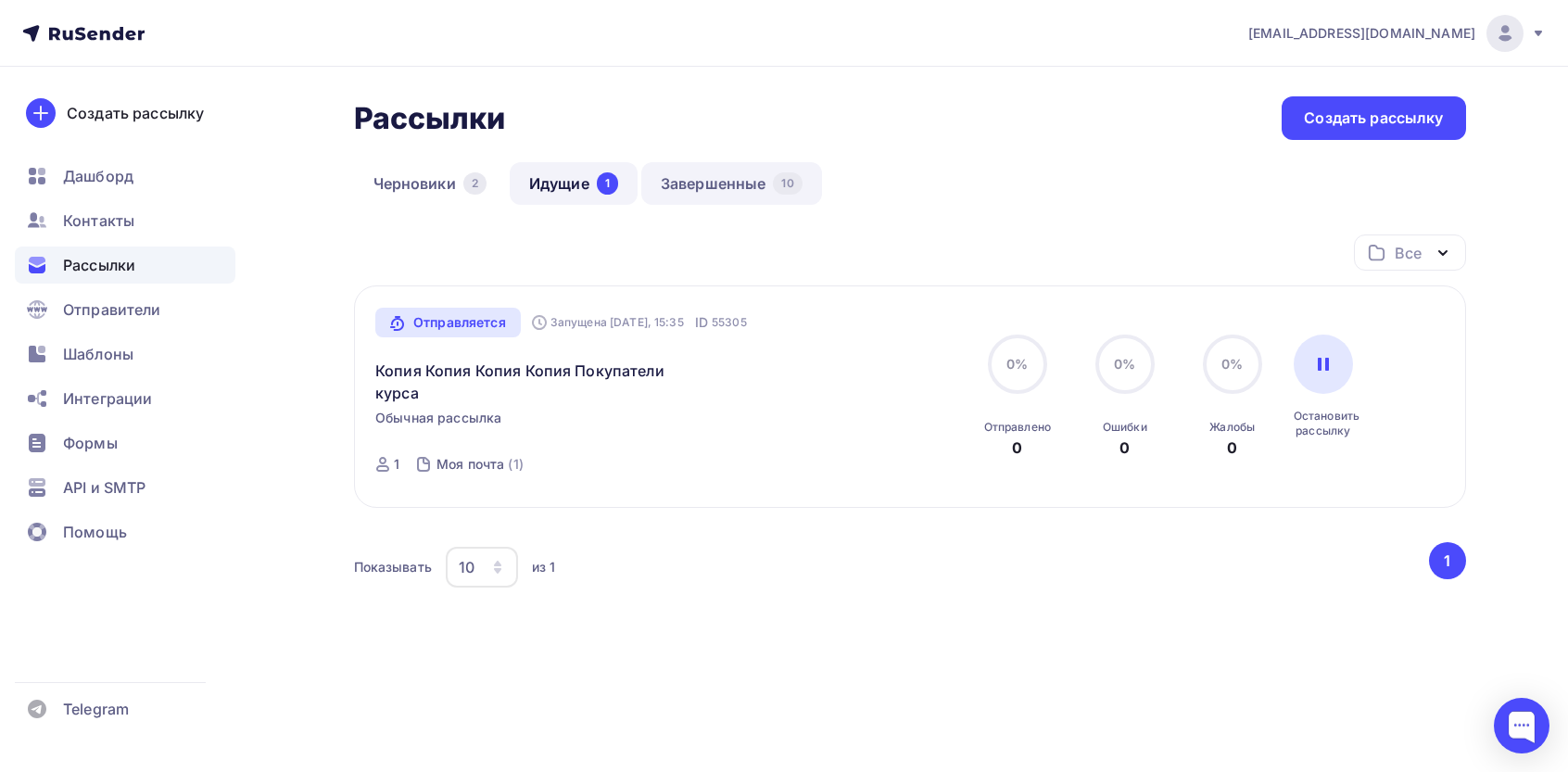
click at [746, 178] on link "Завершенные 10" at bounding box center [731, 183] width 180 height 43
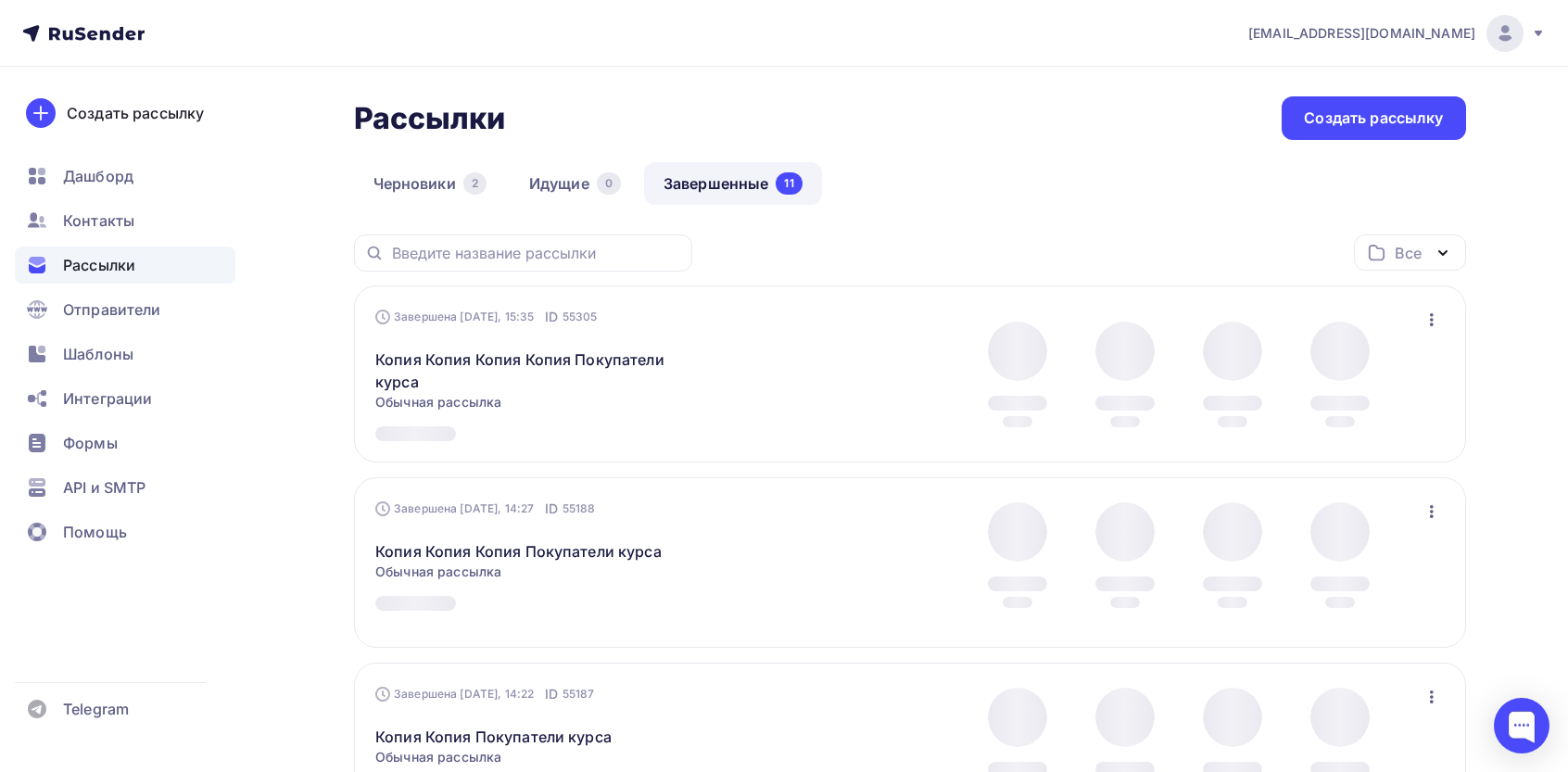
click at [1435, 324] on icon "button" at bounding box center [1431, 320] width 22 height 22
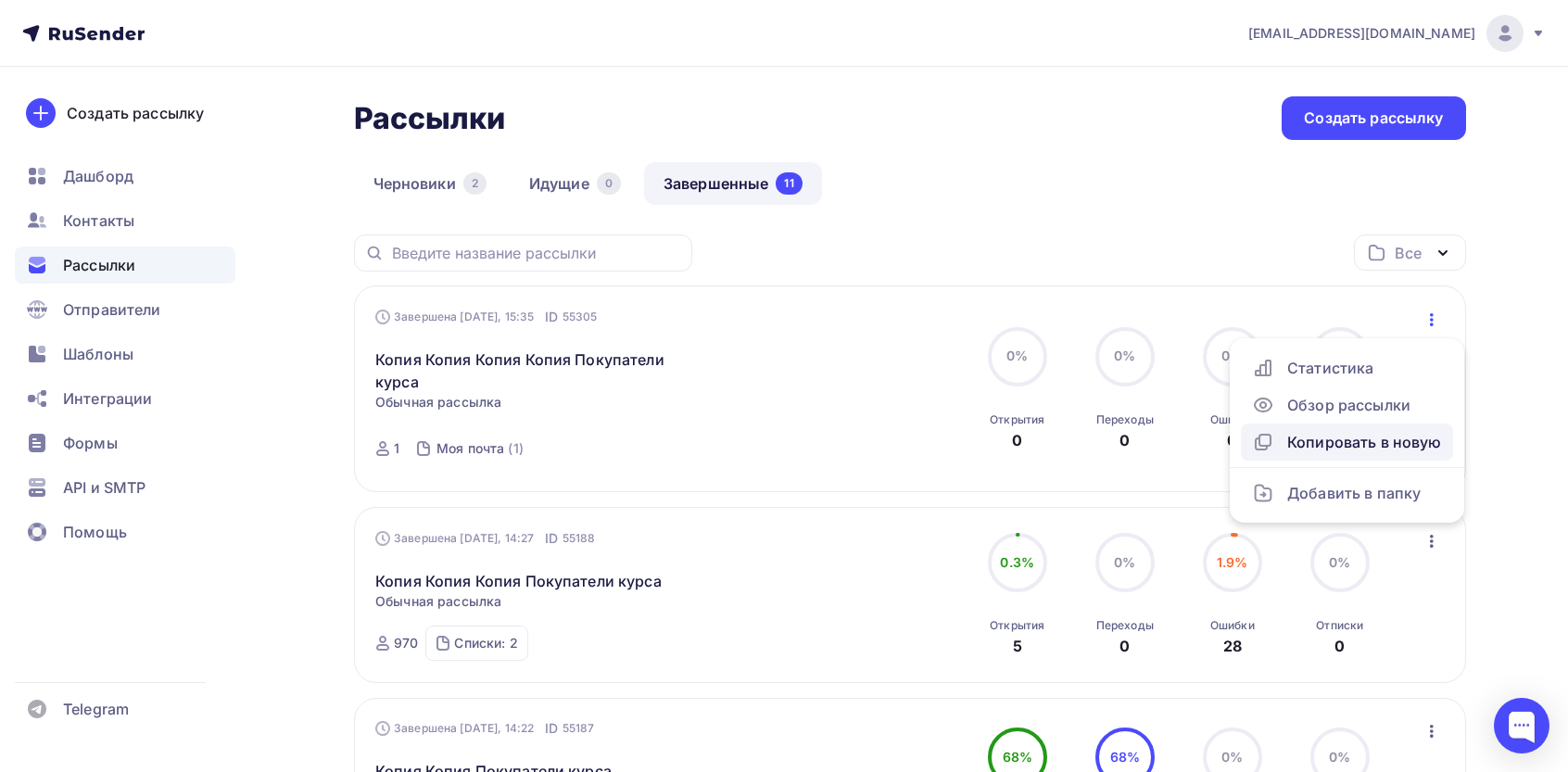
click at [1312, 440] on div "Копировать в новую" at bounding box center [1347, 442] width 190 height 22
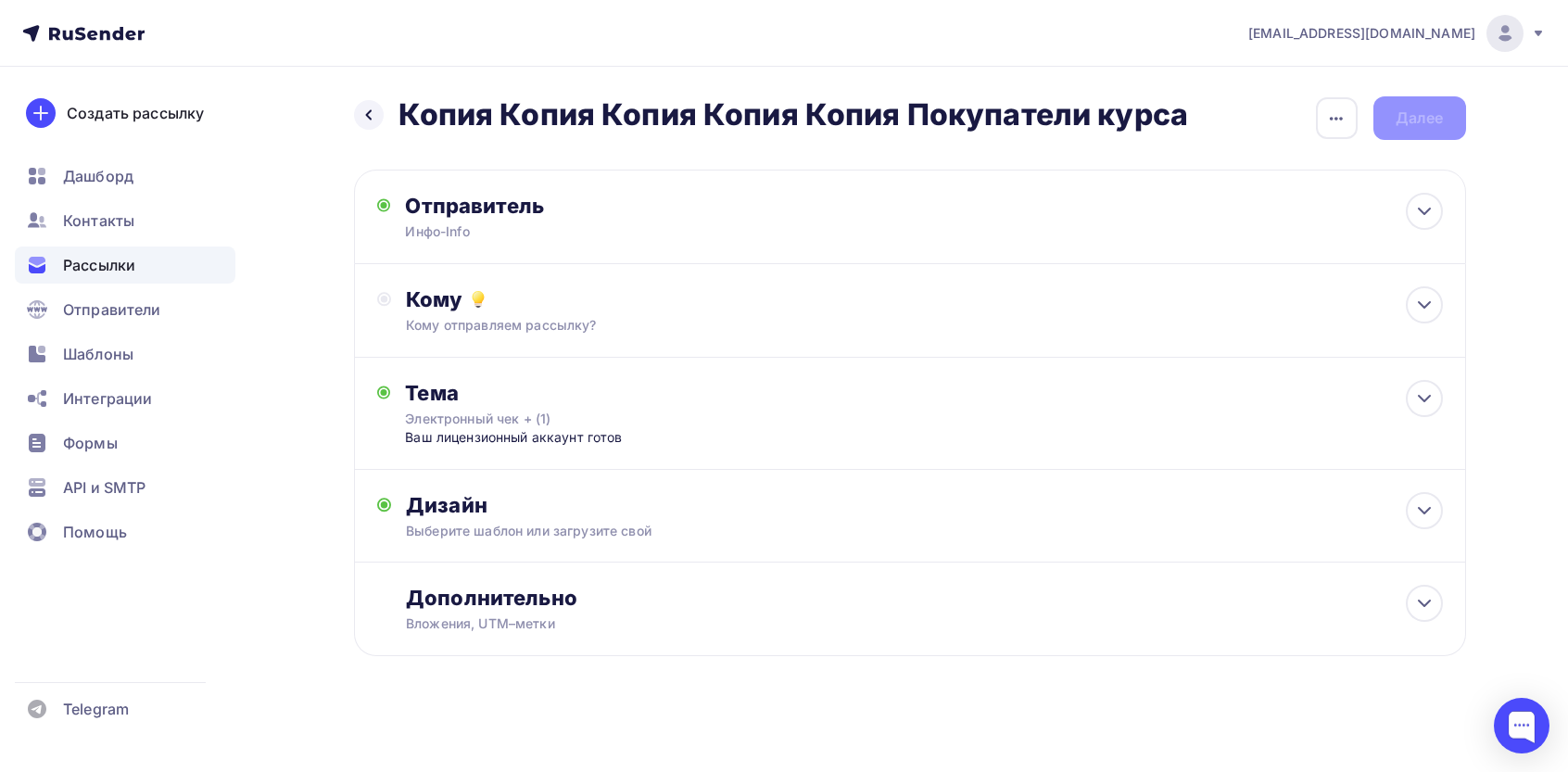
click at [660, 329] on div "Кому отправляем рассылку?" at bounding box center [872, 325] width 933 height 19
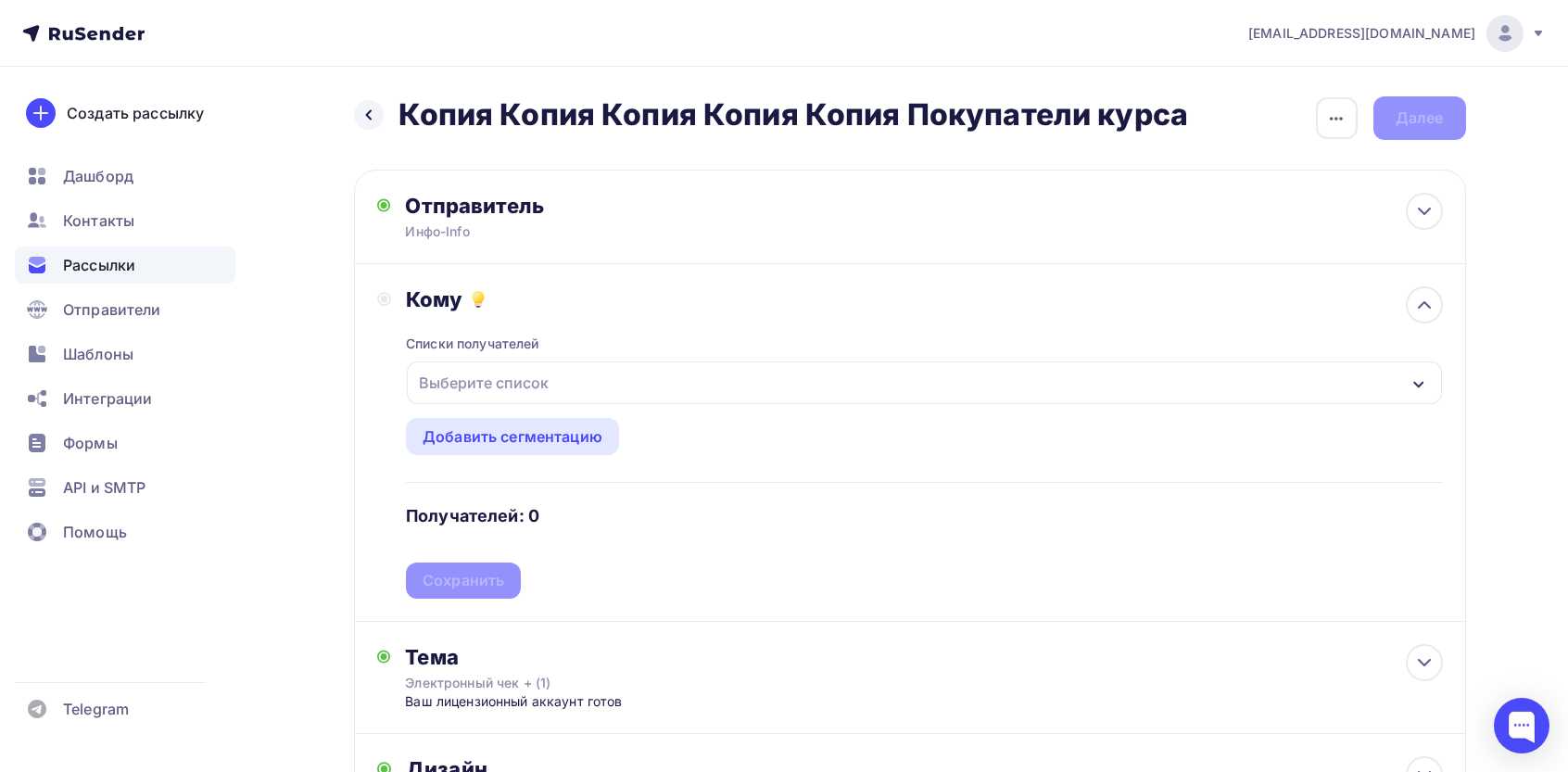
click at [527, 385] on div "Выберите список" at bounding box center [484, 382] width 144 height 33
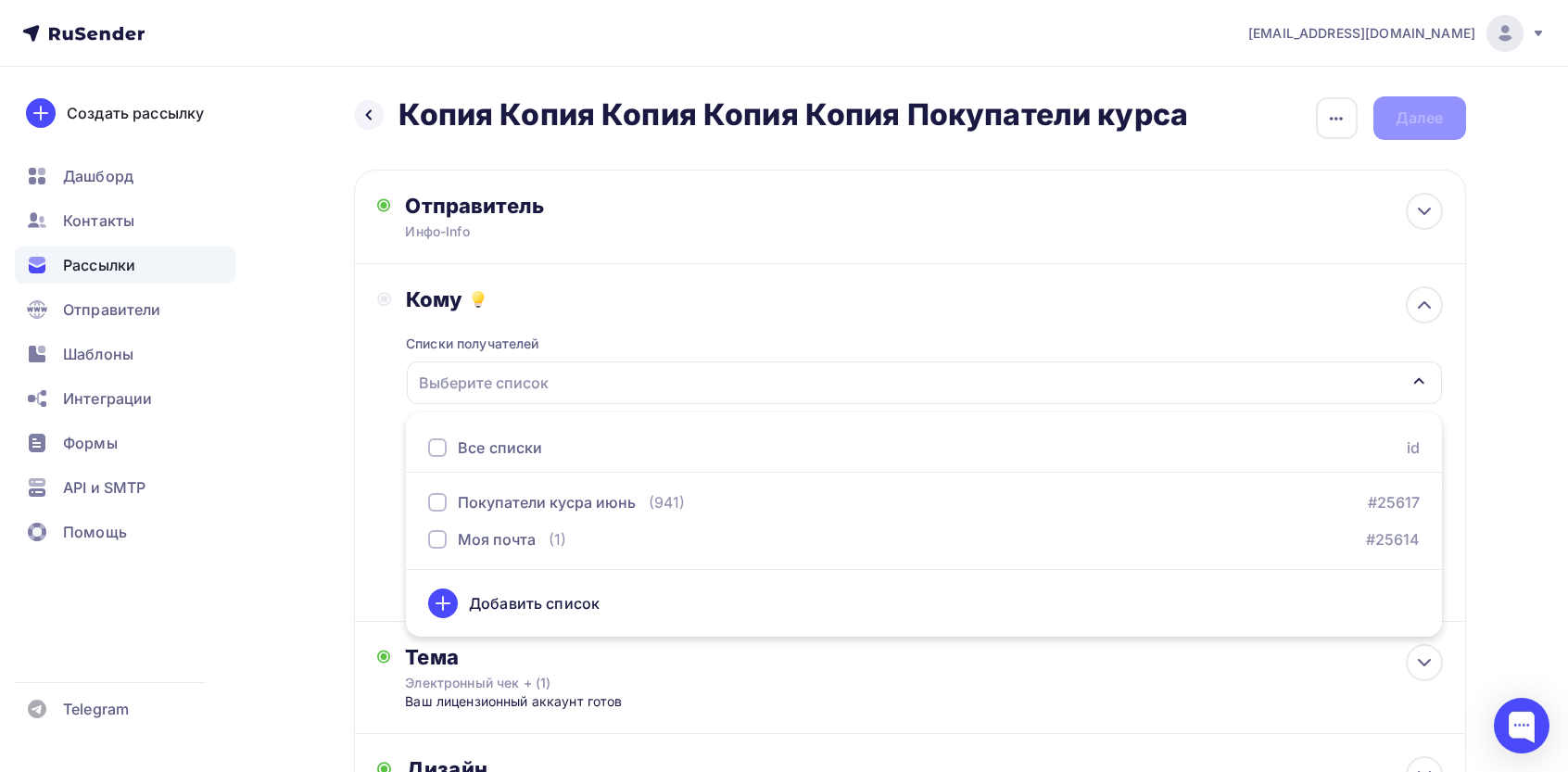
click at [485, 439] on div "Все списки" at bounding box center [500, 447] width 85 height 22
click at [308, 443] on div "Назад Копия Копия Копия Копия Копия Покупатели курса Копия Копия Копия Копия Ко…" at bounding box center [785, 553] width 1519 height 973
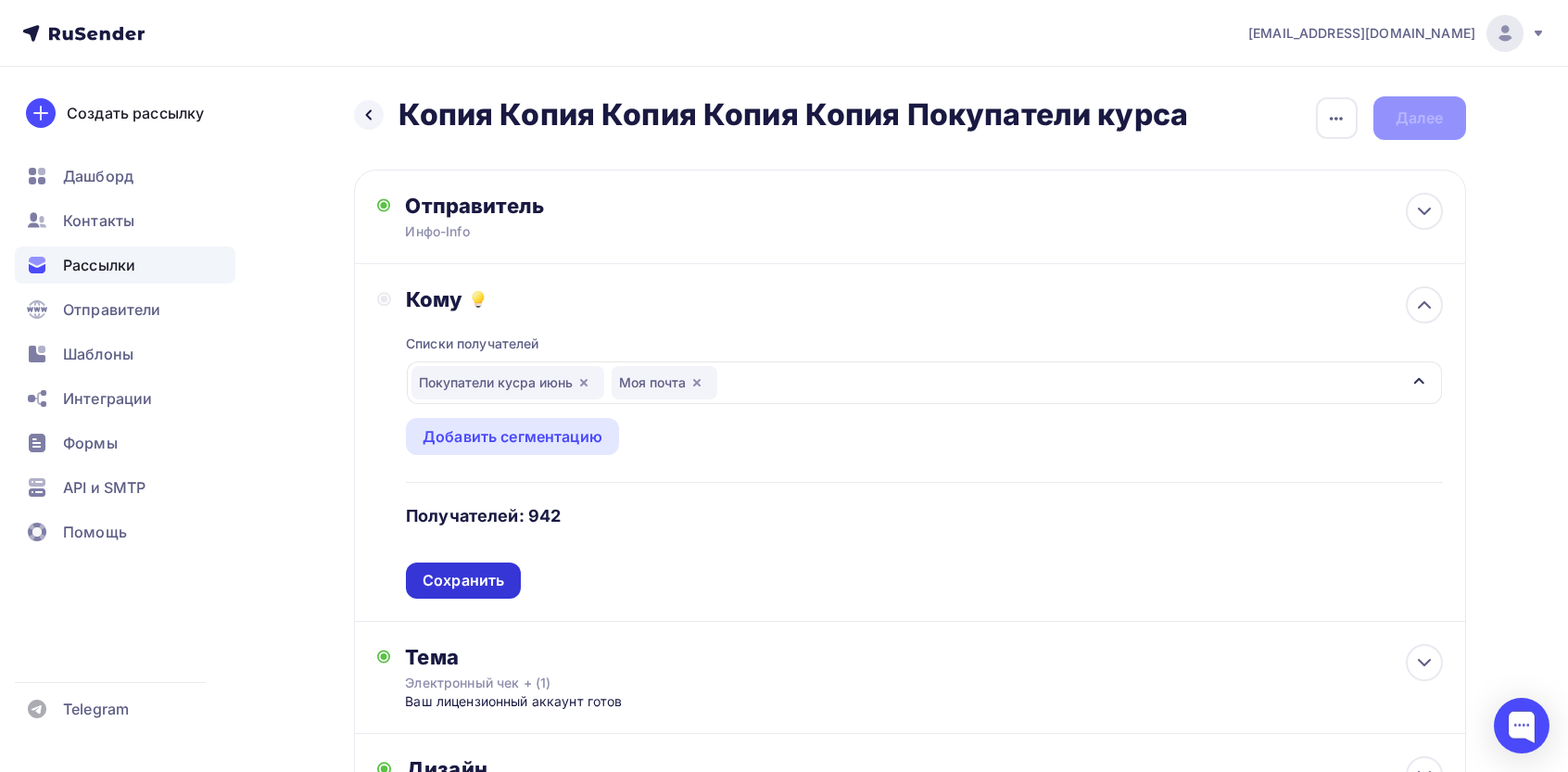
click at [486, 583] on div "Сохранить" at bounding box center [463, 581] width 82 height 21
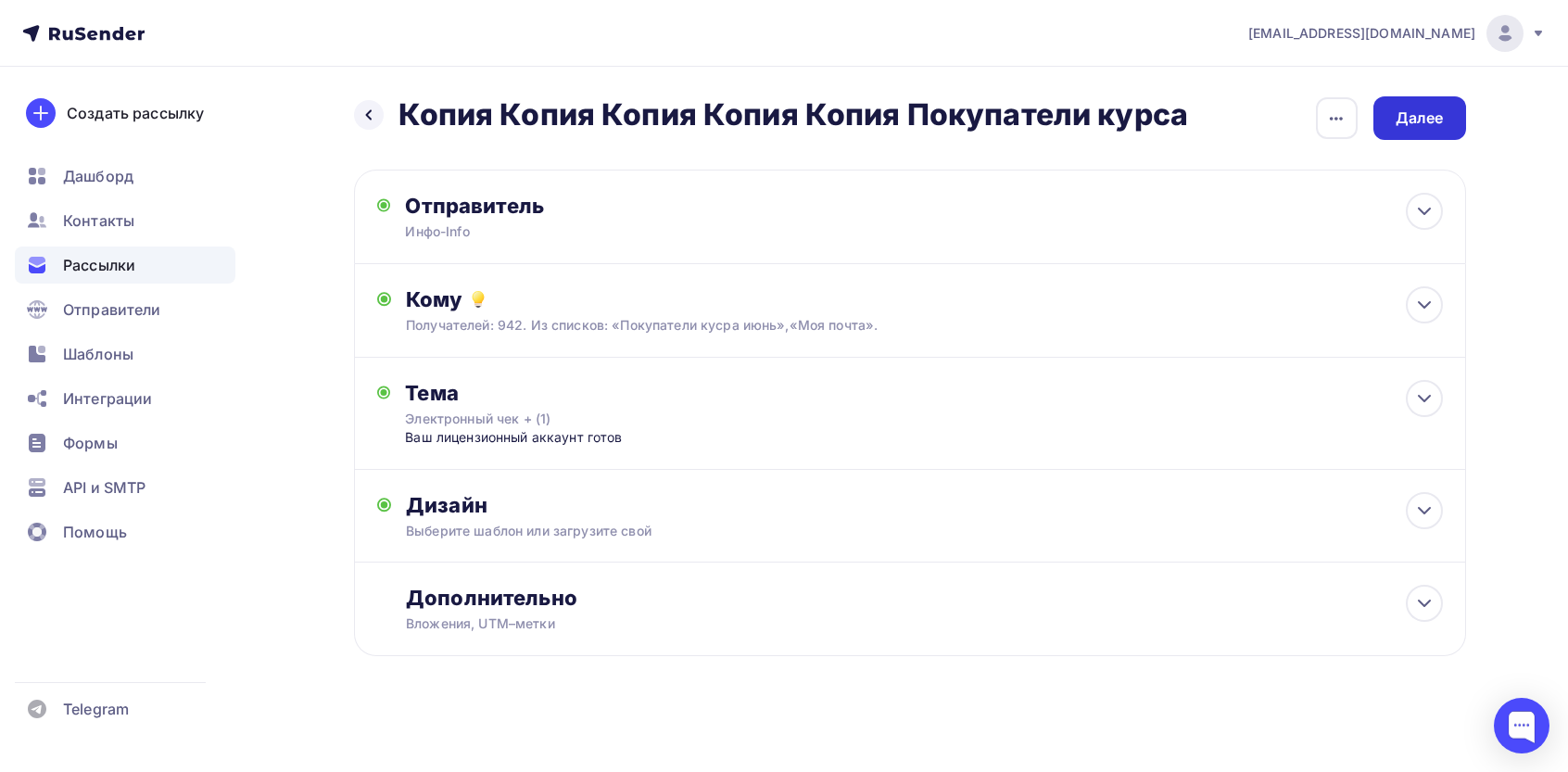
click at [1381, 118] on div "Далее" at bounding box center [1420, 118] width 93 height 44
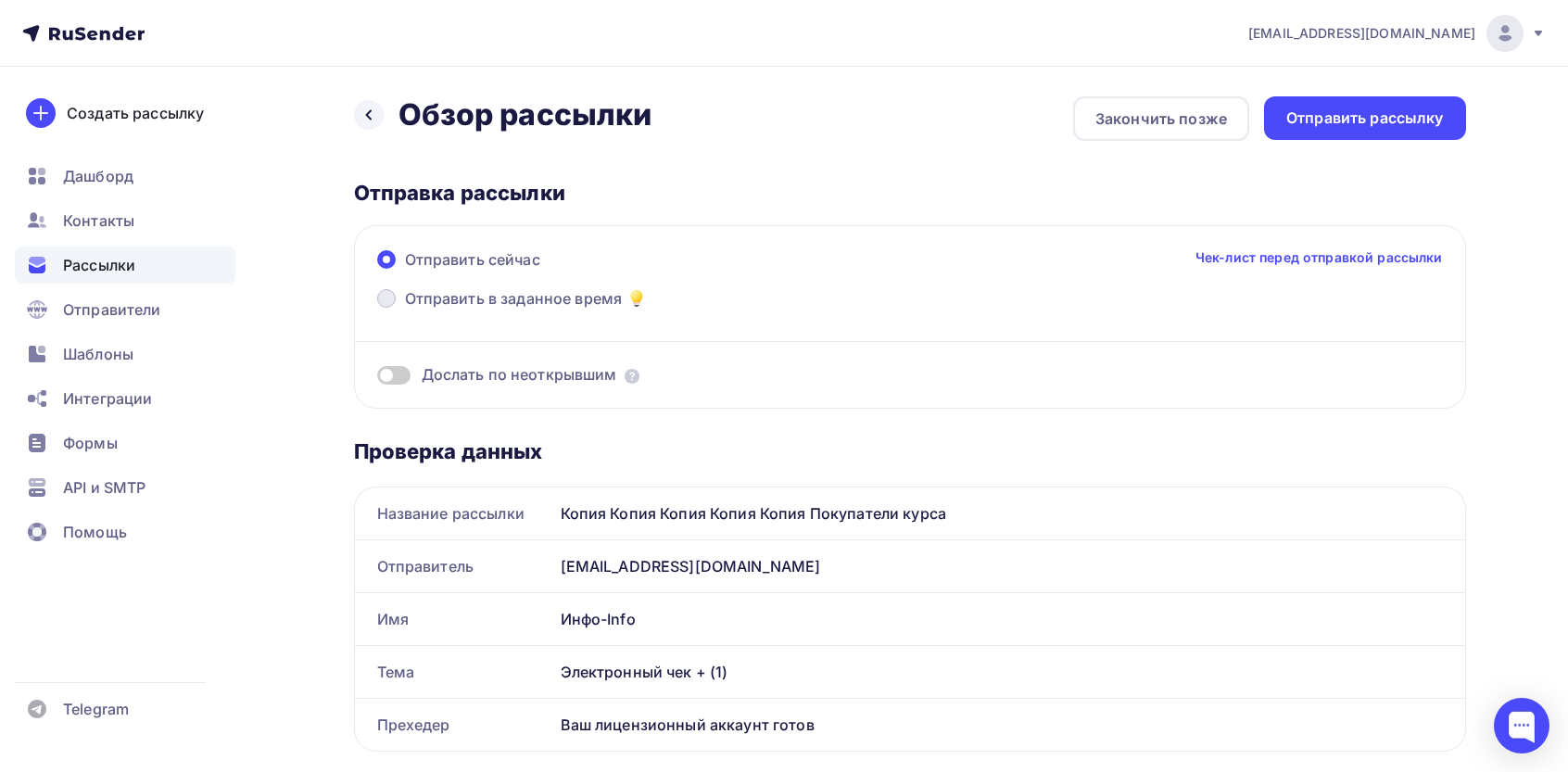
click at [479, 290] on span "Отправить в заданное время" at bounding box center [513, 298] width 217 height 22
click at [405, 310] on input "Отправить в заданное время" at bounding box center [405, 310] width 0 height 0
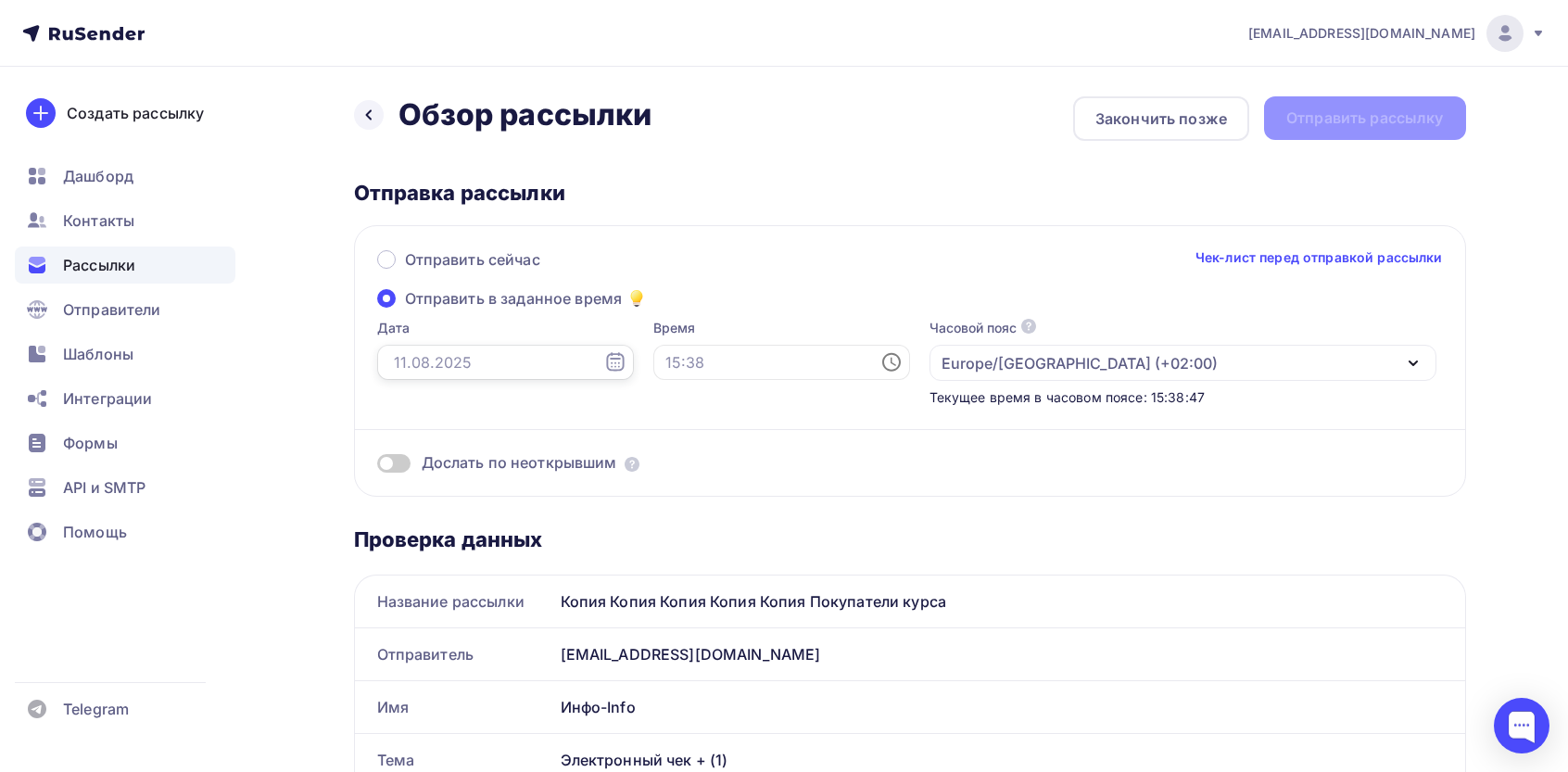
click at [537, 365] on input "text" at bounding box center [505, 363] width 256 height 35
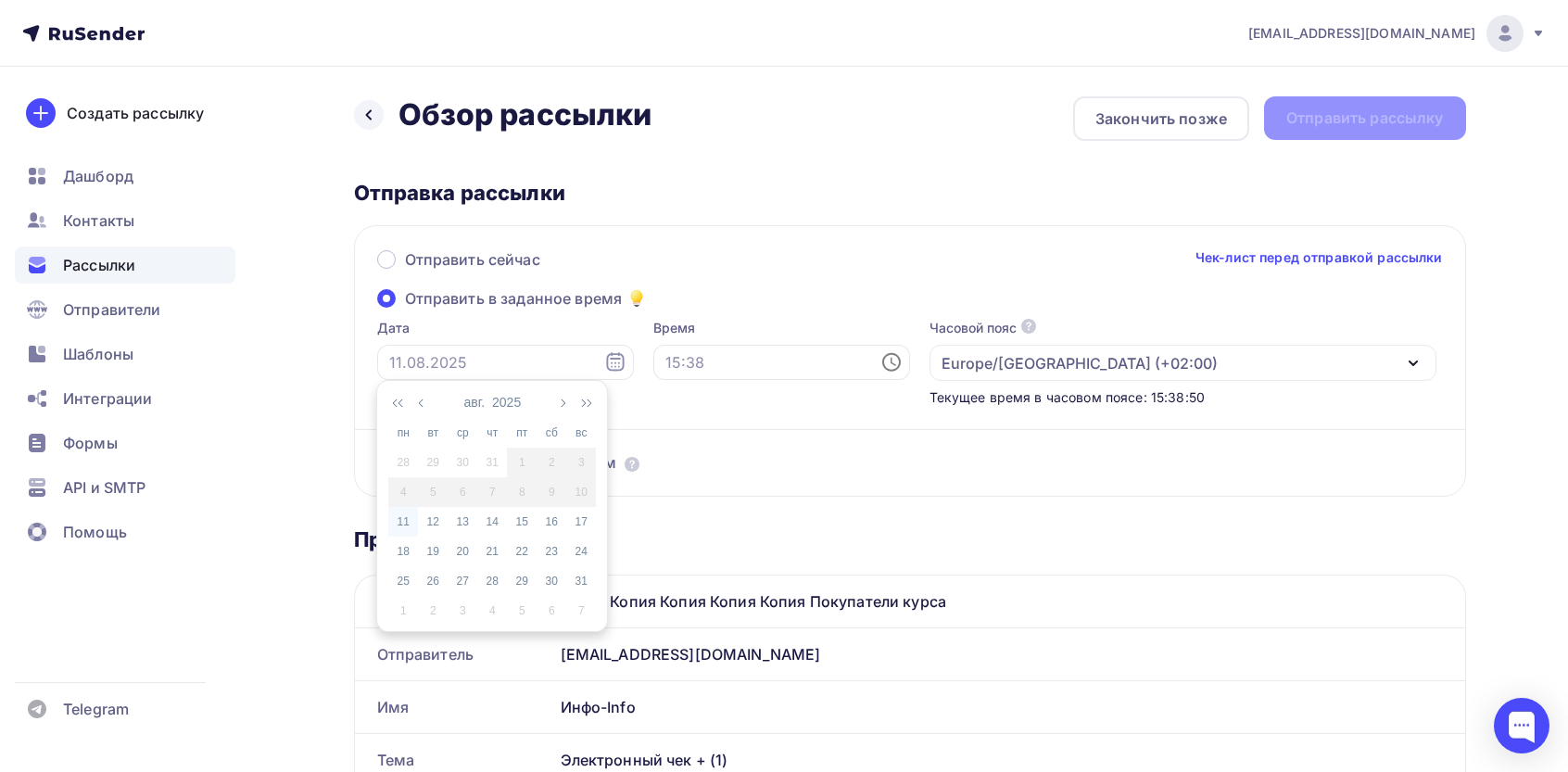
click at [398, 519] on div "11" at bounding box center [403, 521] width 29 height 17
type input "[DATE]"
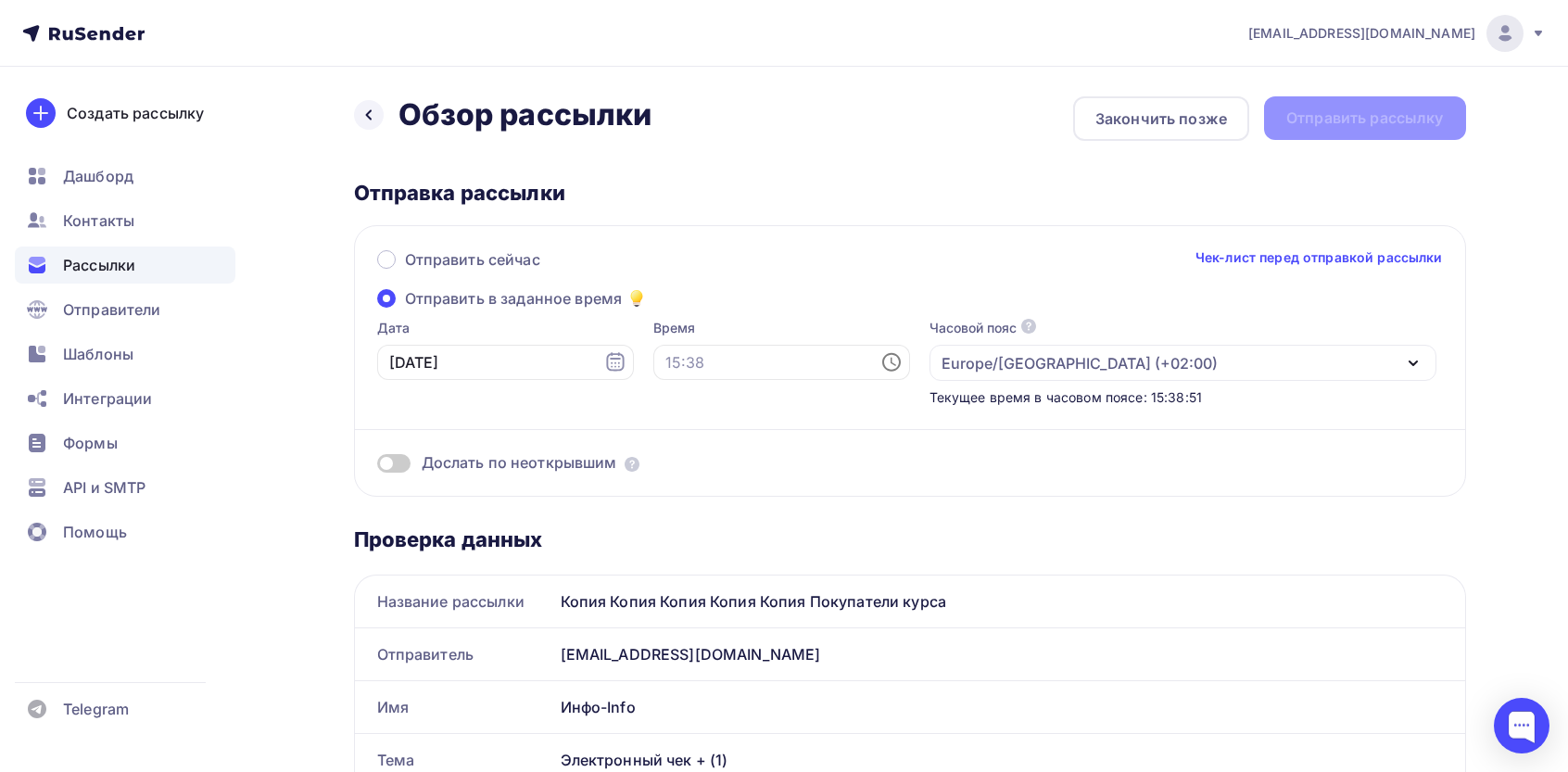
click at [708, 395] on div "Время" at bounding box center [781, 363] width 256 height 88
click at [717, 346] on input "text" at bounding box center [781, 363] width 256 height 35
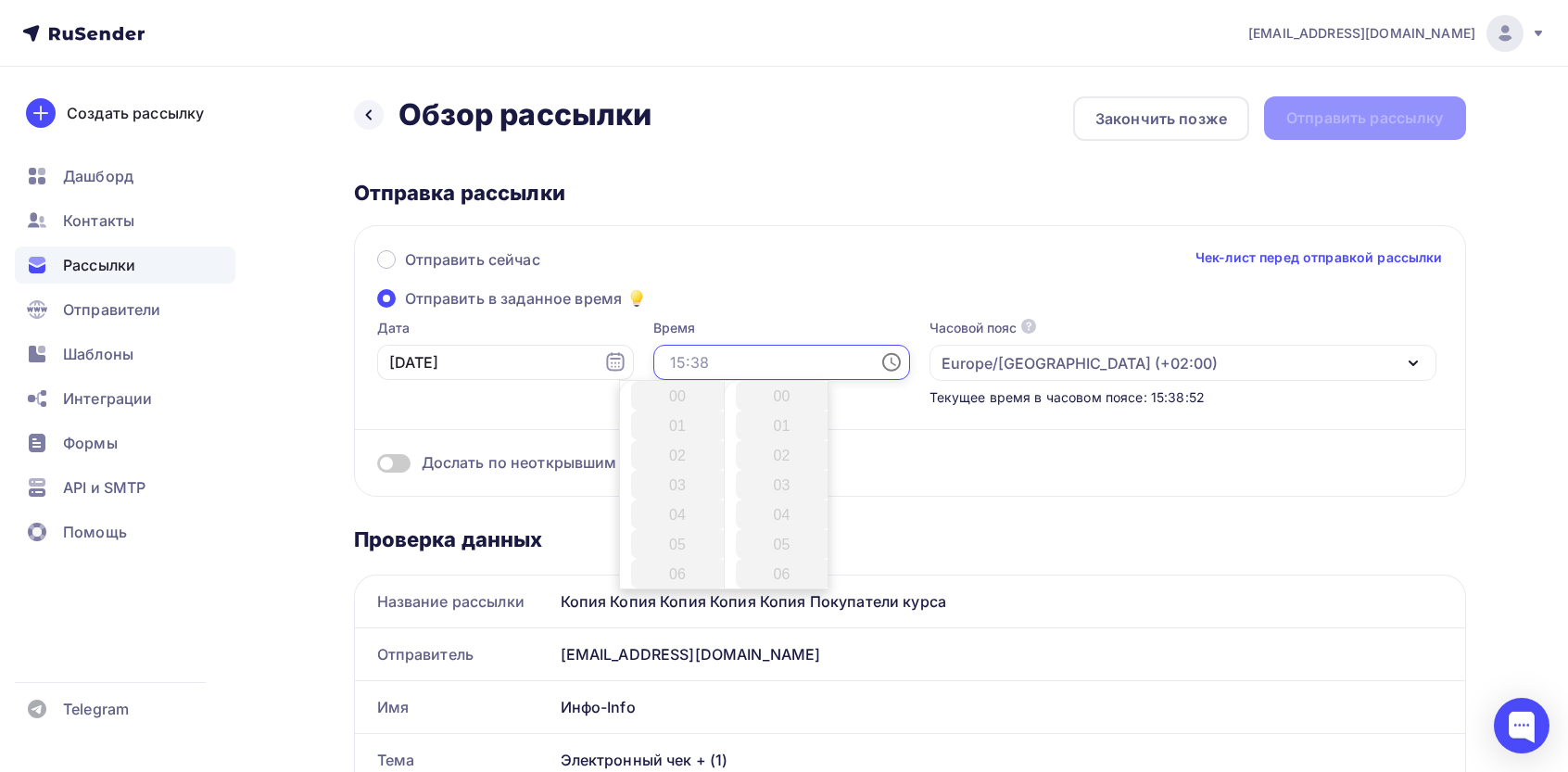
click at [1028, 363] on div "Europe/[GEOGRAPHIC_DATA] (+02:00)" at bounding box center [1079, 363] width 276 height 22
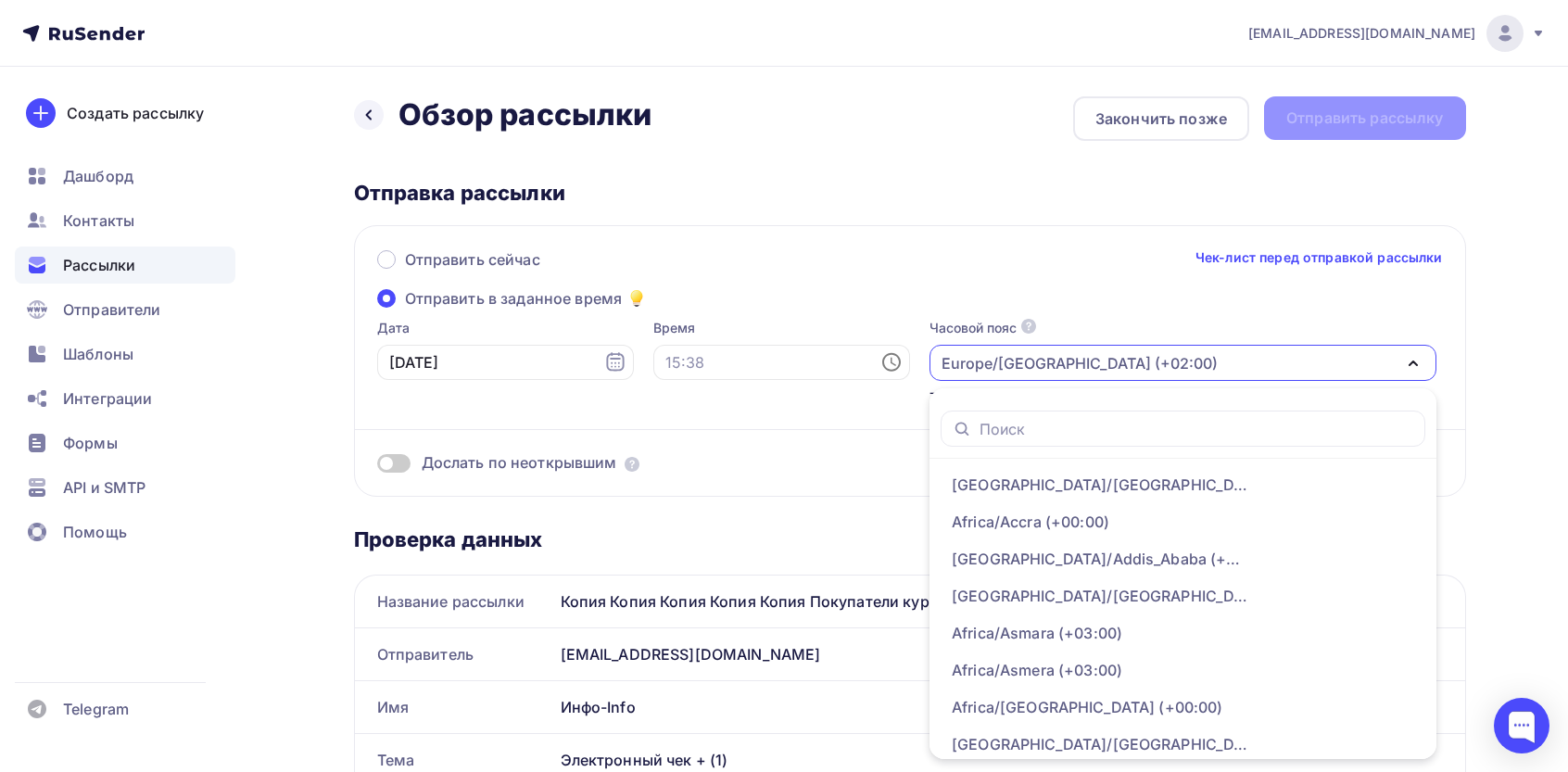
click at [1028, 363] on div "Europe/[GEOGRAPHIC_DATA] (+02:00)" at bounding box center [1079, 363] width 276 height 22
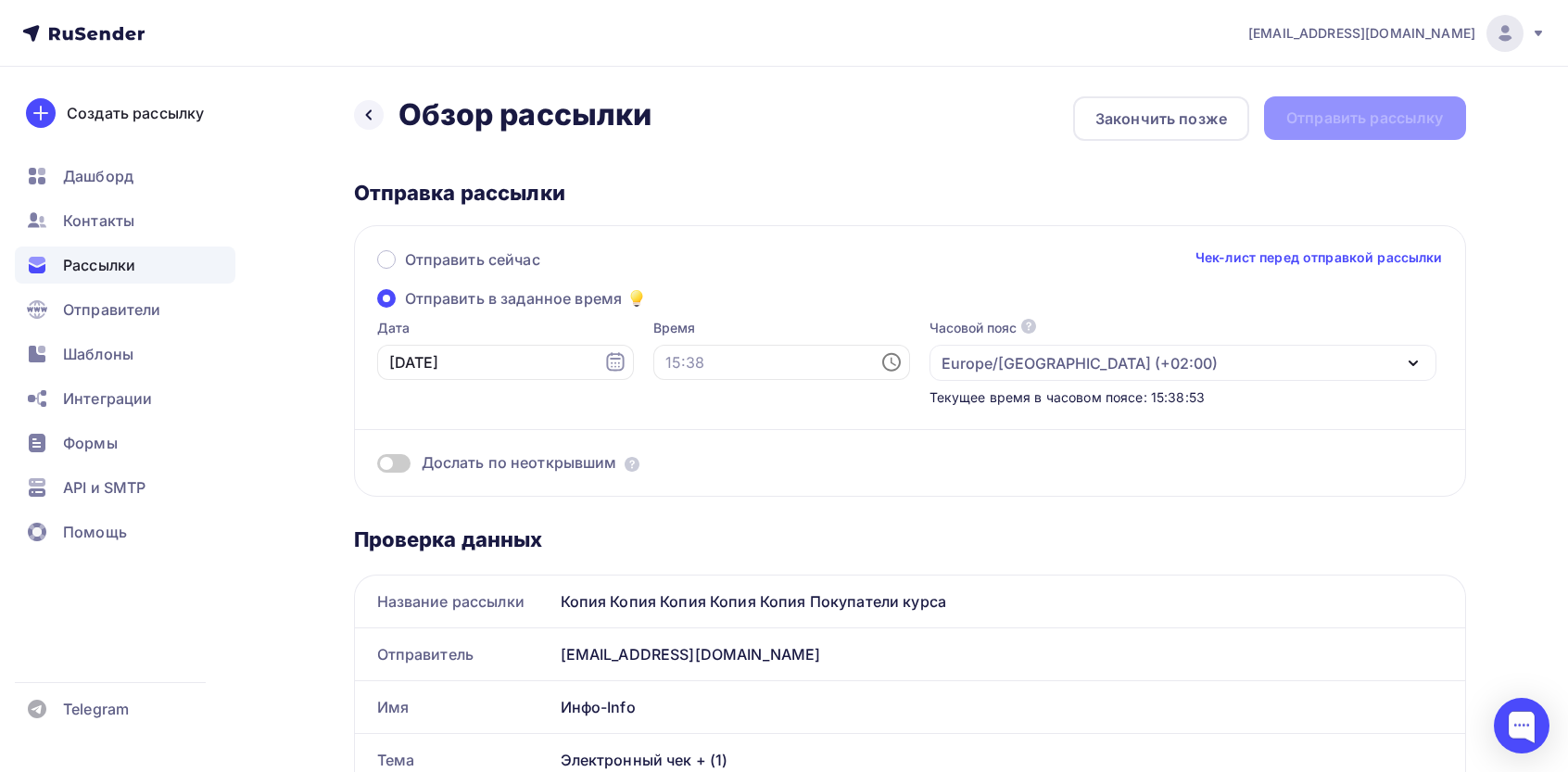
click at [1028, 363] on div "Europe/[GEOGRAPHIC_DATA] (+02:00)" at bounding box center [1079, 363] width 276 height 22
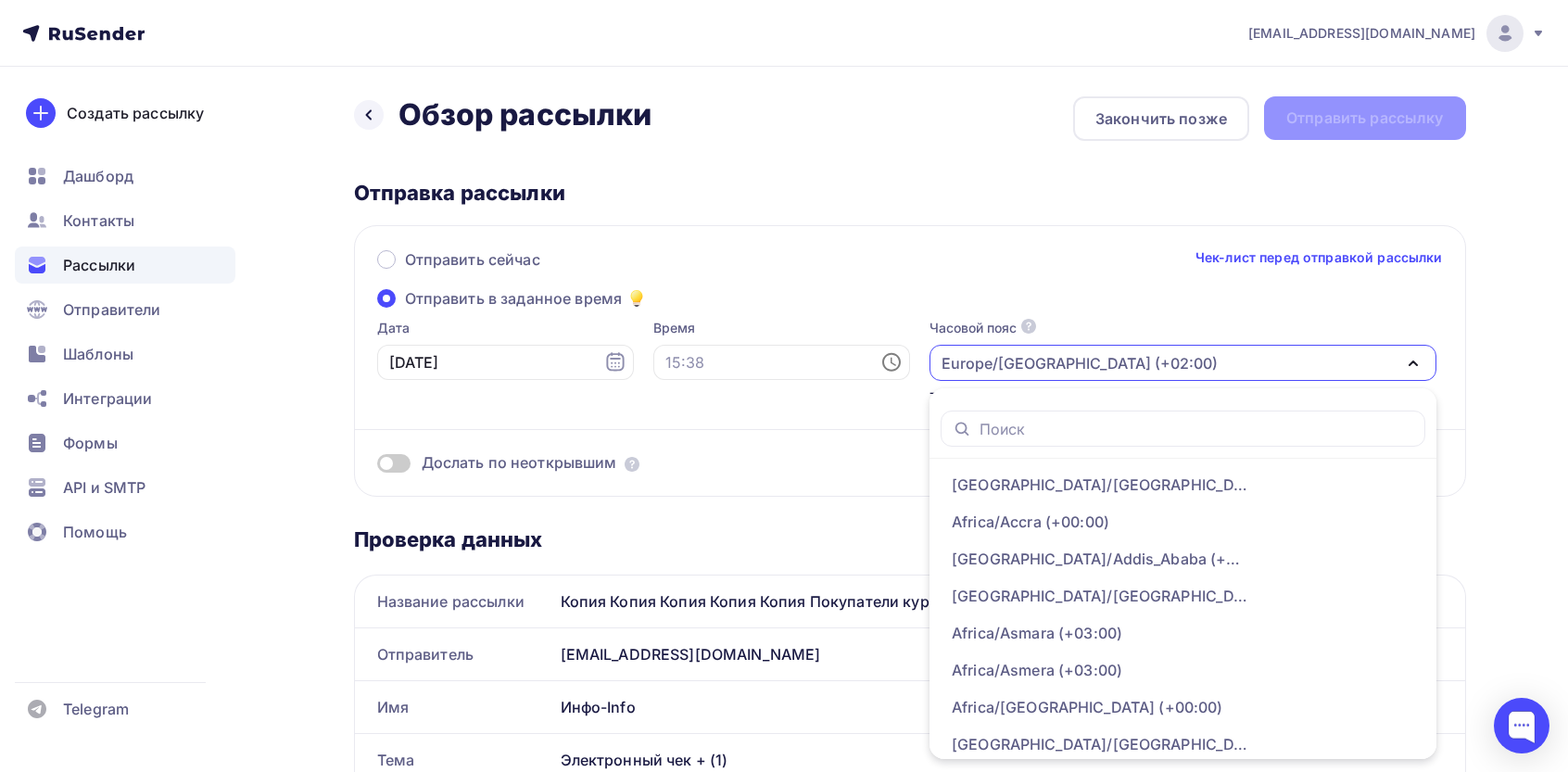
click at [961, 445] on div at bounding box center [1183, 428] width 485 height 36
click at [980, 427] on input "text" at bounding box center [1197, 429] width 435 height 20
type input "mosc"
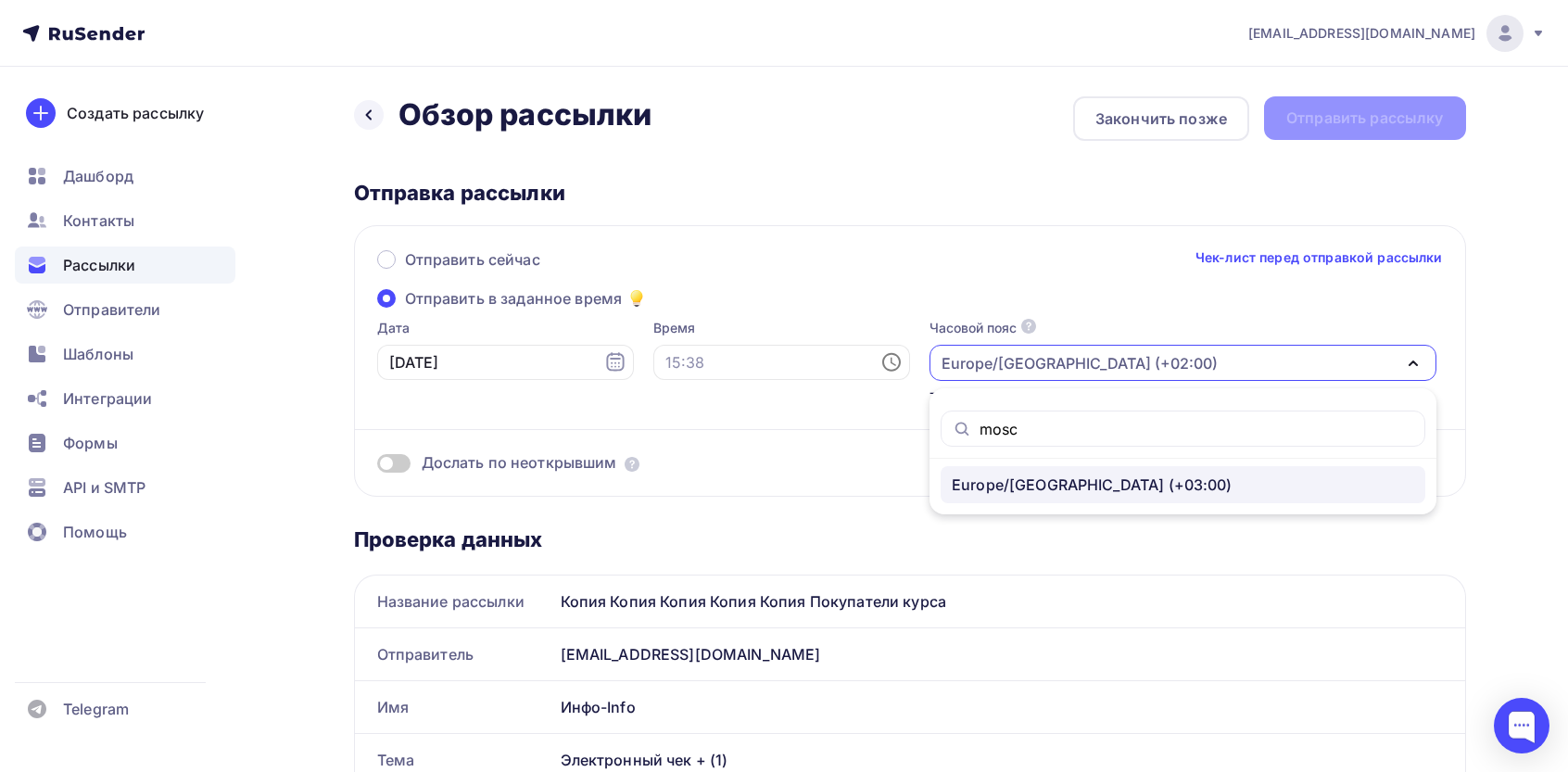
click at [980, 491] on div "Europe/[GEOGRAPHIC_DATA] (+03:00)" at bounding box center [1092, 484] width 281 height 22
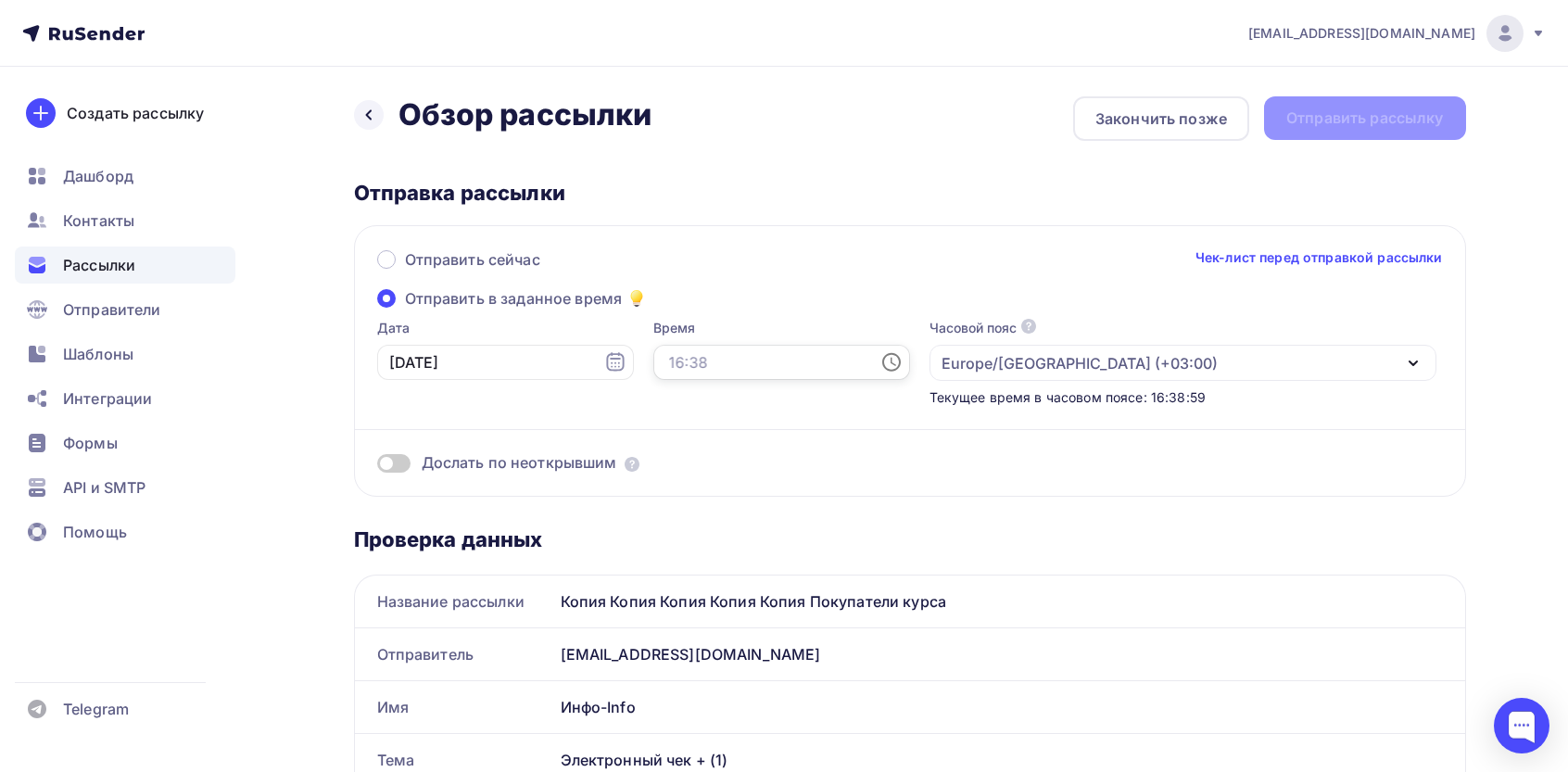
click at [721, 360] on input "text" at bounding box center [781, 363] width 256 height 35
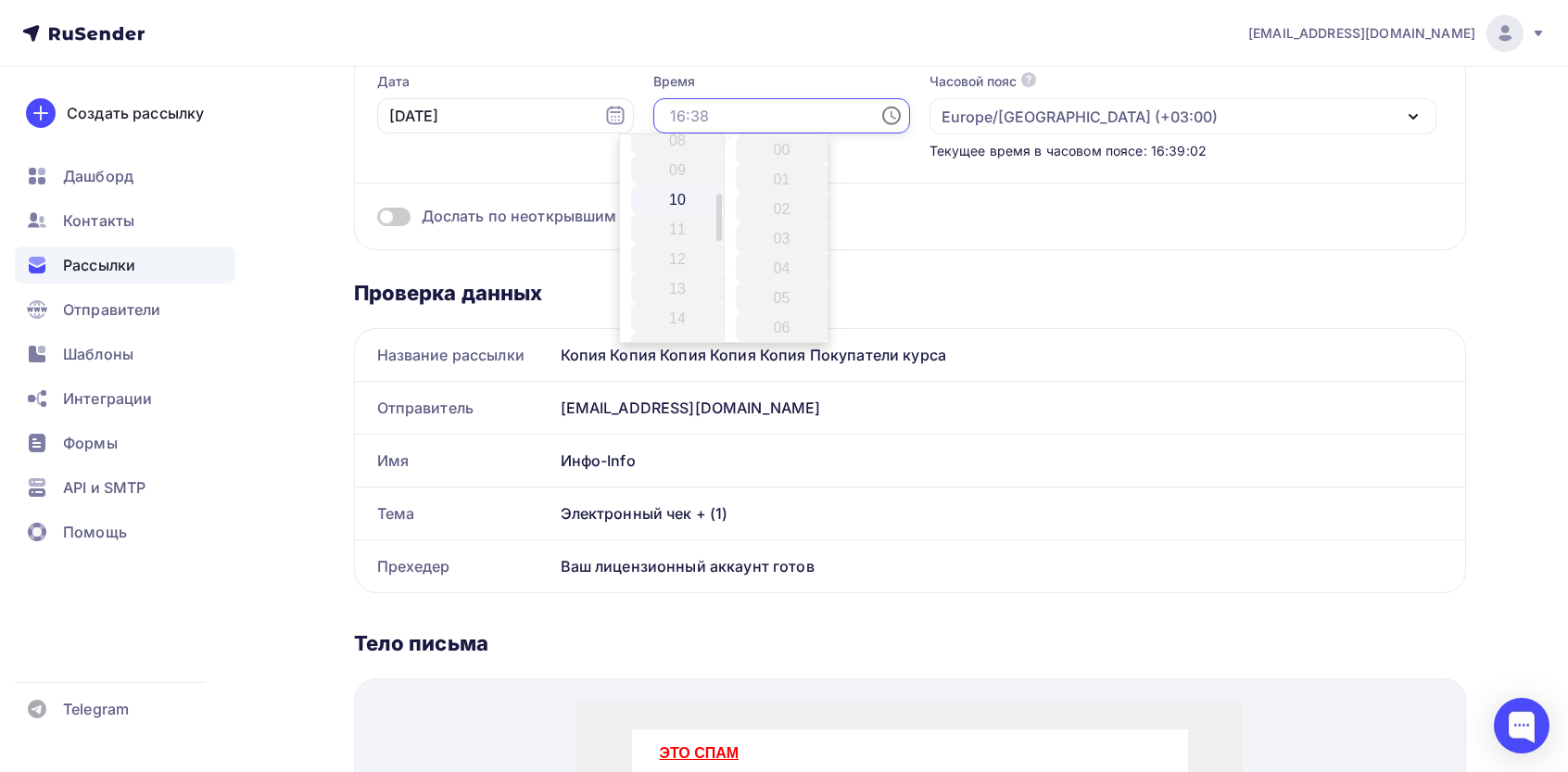
scroll to position [494, 0]
click at [670, 175] on li "18" at bounding box center [679, 189] width 96 height 29
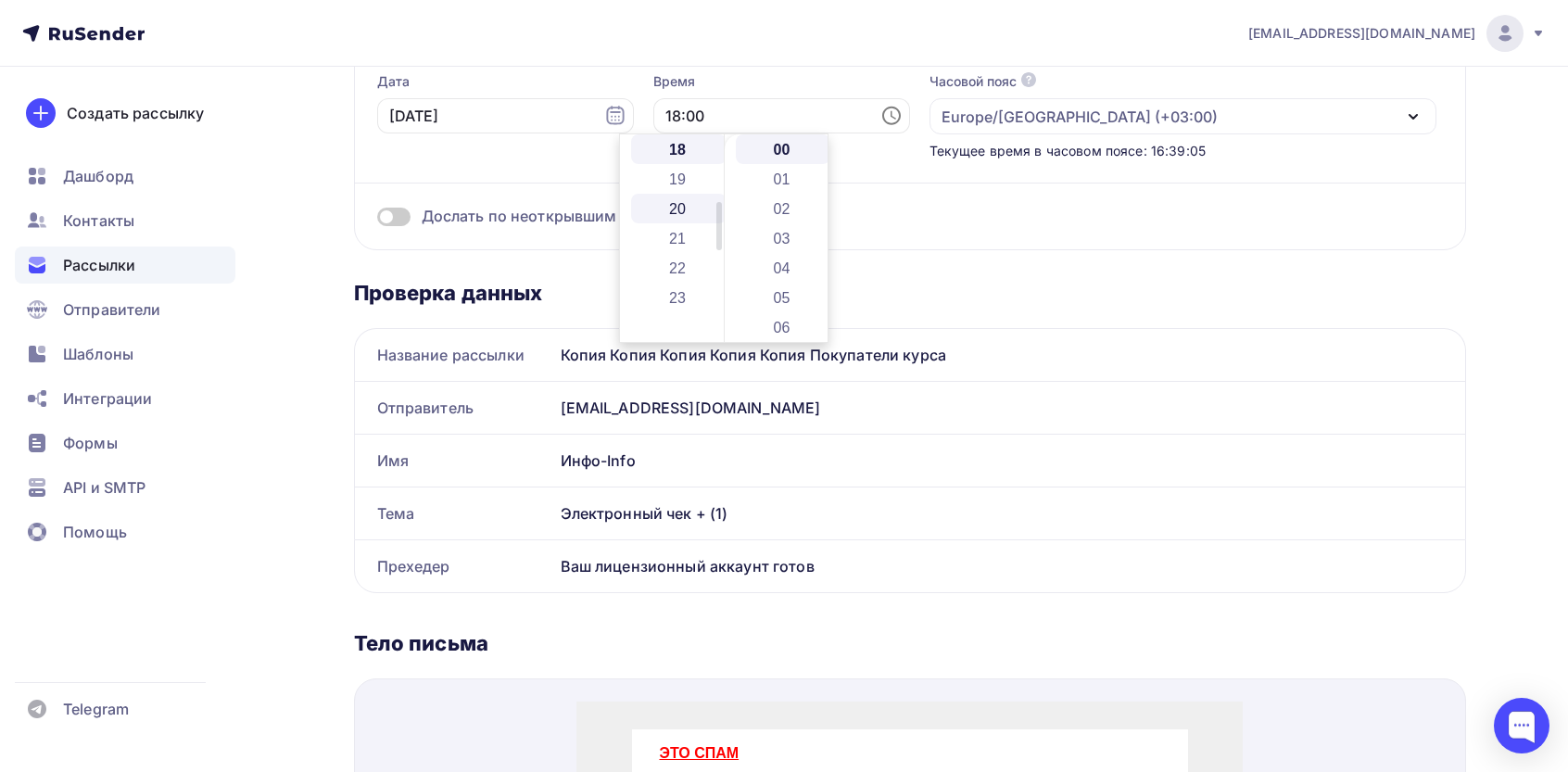
scroll to position [287, 0]
click at [675, 334] on li "16" at bounding box center [679, 337] width 96 height 29
click at [665, 169] on li "17" at bounding box center [679, 178] width 96 height 29
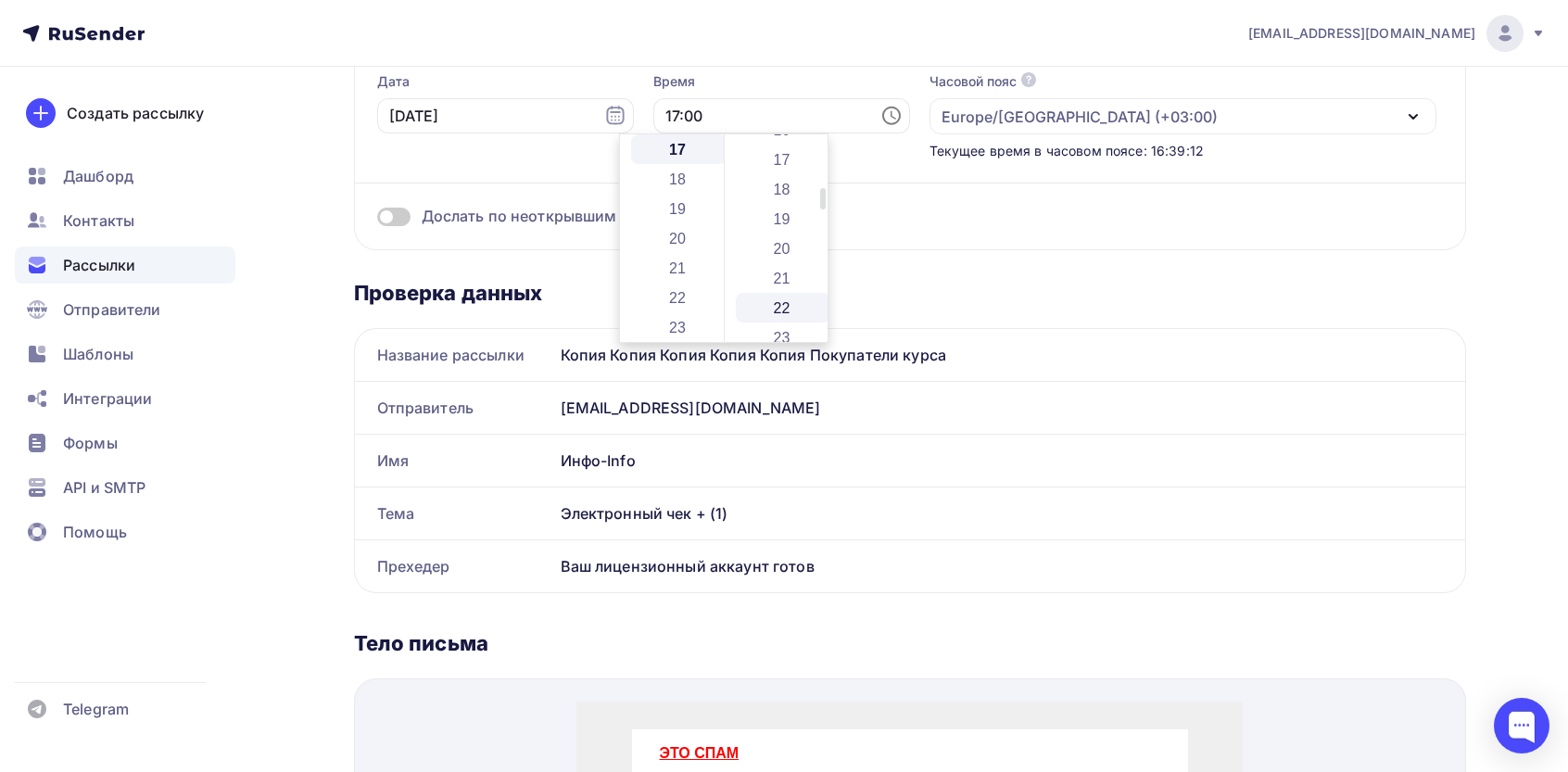
click at [775, 311] on li "22" at bounding box center [784, 307] width 96 height 29
click at [775, 255] on li "26" at bounding box center [784, 268] width 96 height 29
click at [784, 223] on li "29" at bounding box center [784, 238] width 96 height 29
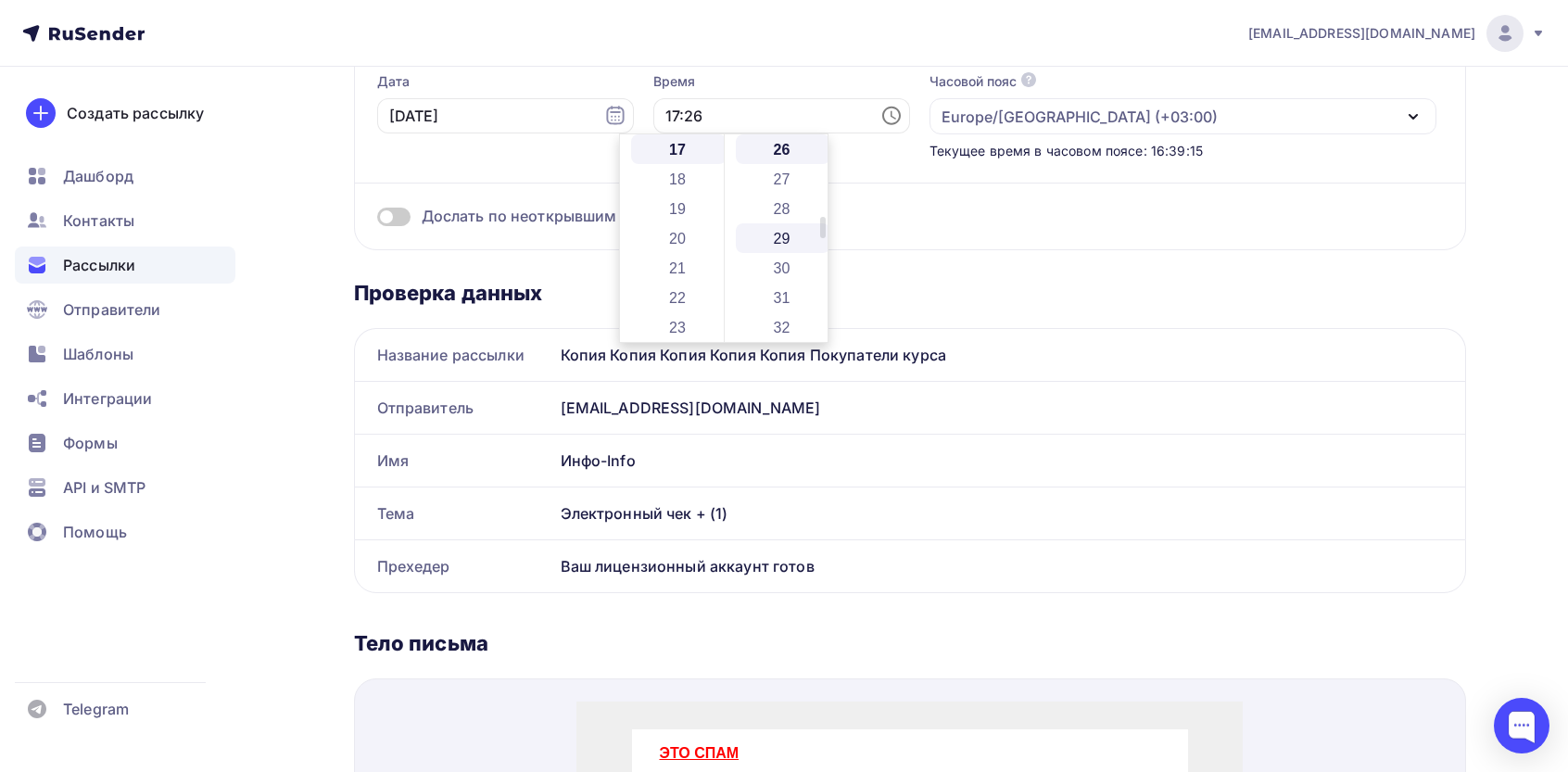
type input "17:29"
click at [952, 217] on div "Дослать по неоткрывшим" at bounding box center [910, 216] width 1066 height 21
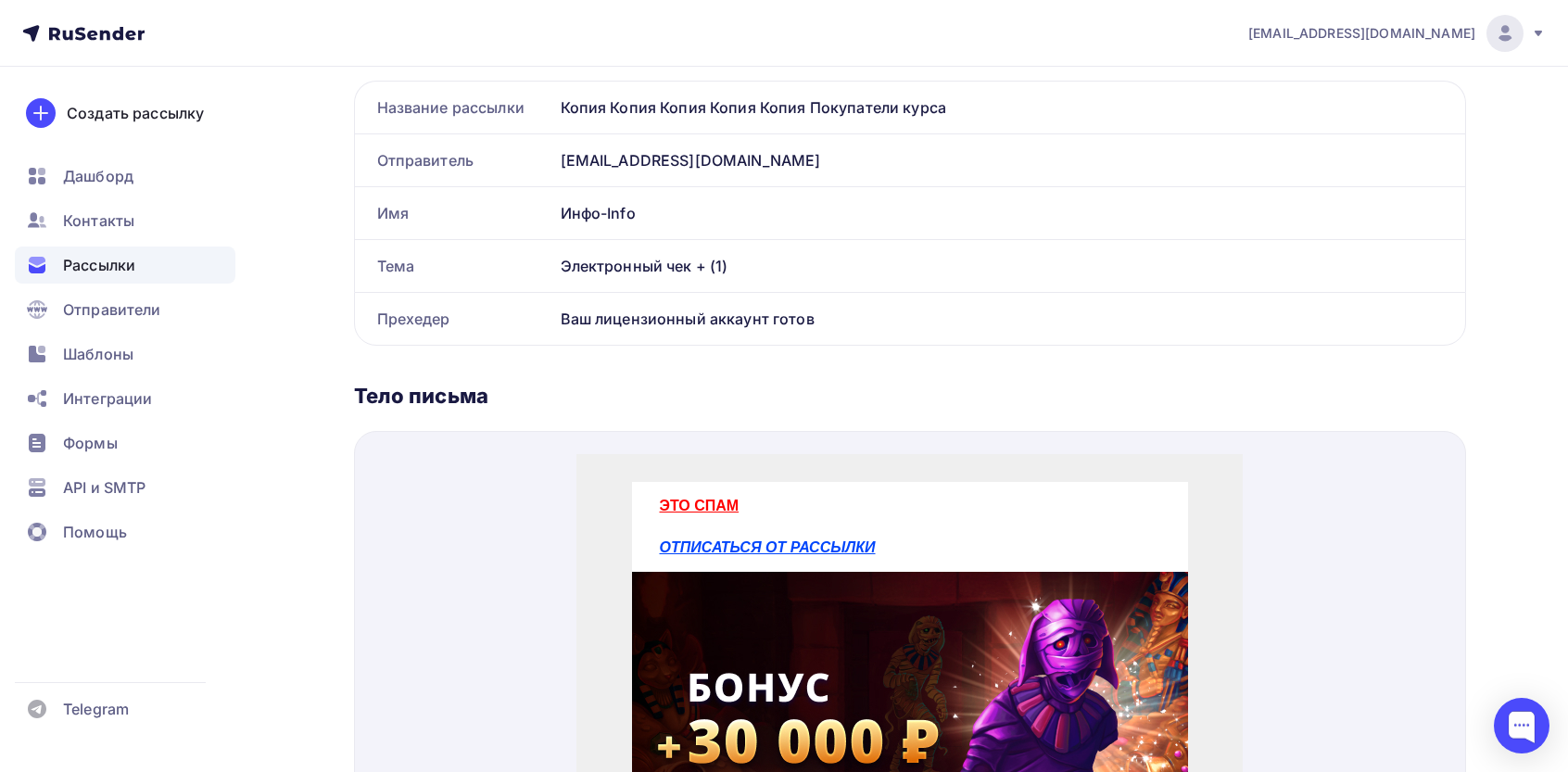
scroll to position [0, 0]
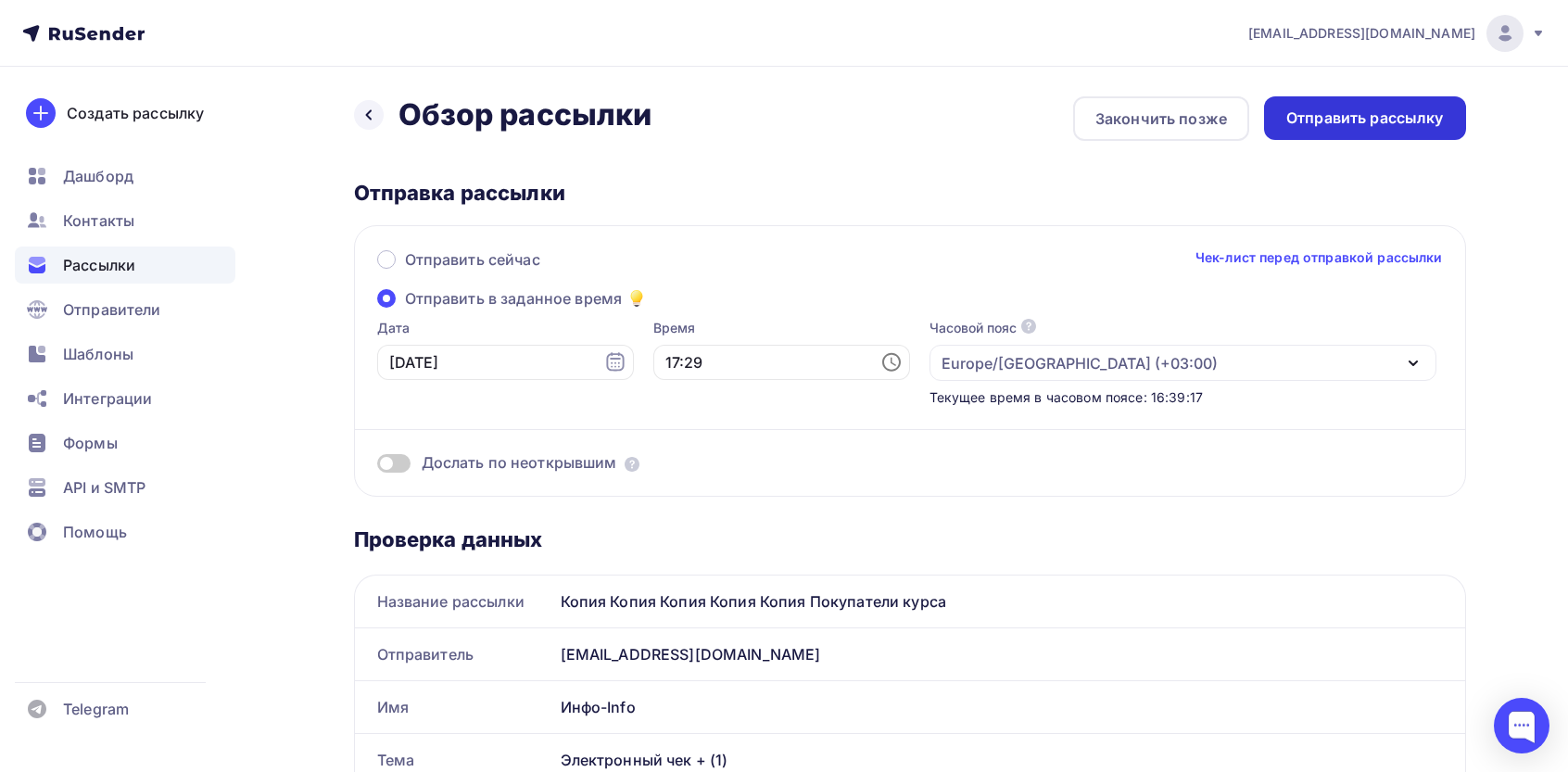
click at [1390, 117] on div "Отправить рассылку" at bounding box center [1365, 118] width 158 height 21
